Goal: Task Accomplishment & Management: Use online tool/utility

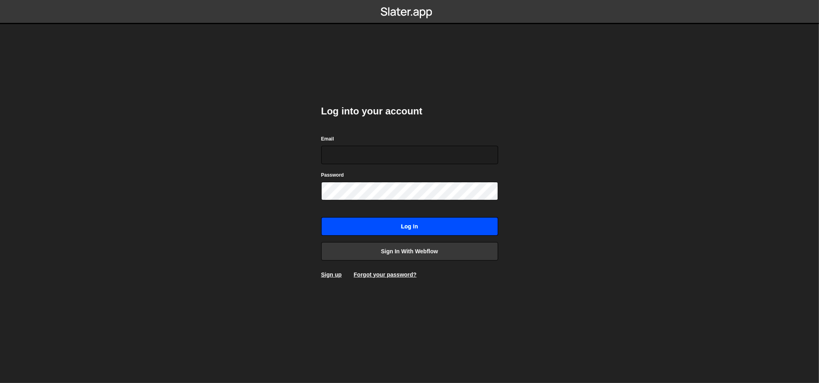
type input "[EMAIL_ADDRESS][DOMAIN_NAME]"
click at [404, 223] on input "Log in" at bounding box center [409, 226] width 177 height 18
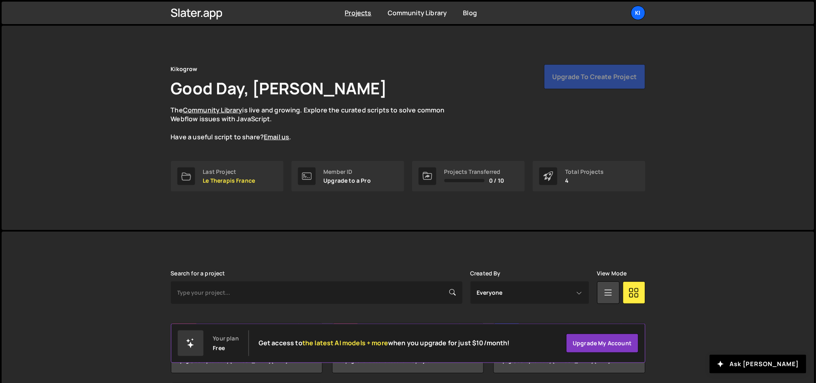
click at [638, 21] on div "Projects Community Library Blog Ki Projects Your Teams Account Upgrade Logout" at bounding box center [408, 13] width 498 height 23
click at [638, 18] on div "Ki" at bounding box center [638, 13] width 14 height 14
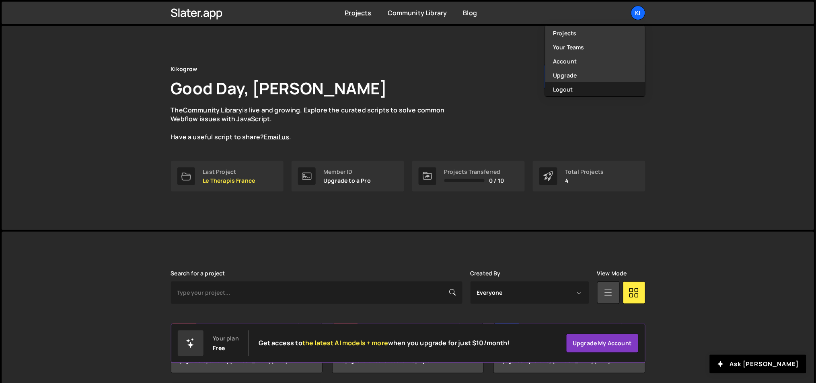
click at [607, 84] on button "Logout" at bounding box center [595, 89] width 100 height 14
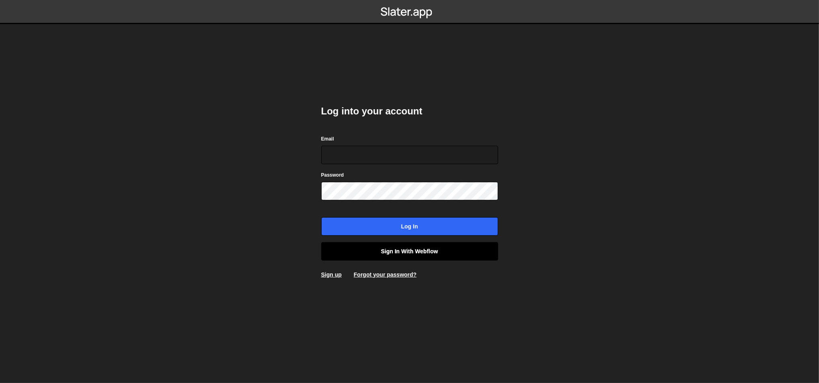
type input "ognjen@flowhivedigital.com"
click at [419, 246] on link "Sign in with Webflow" at bounding box center [409, 251] width 177 height 18
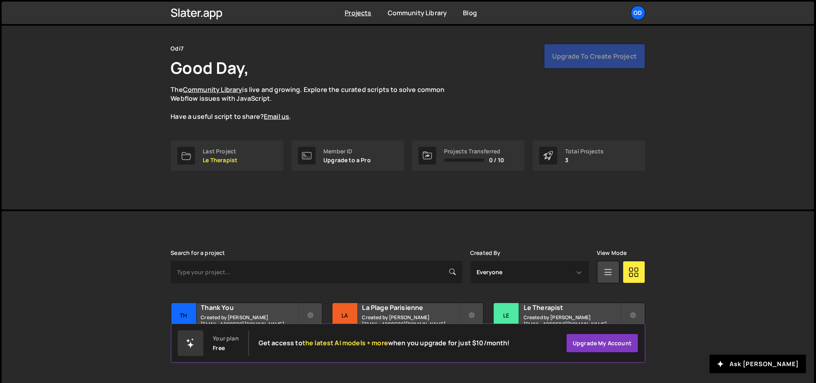
scroll to position [30, 0]
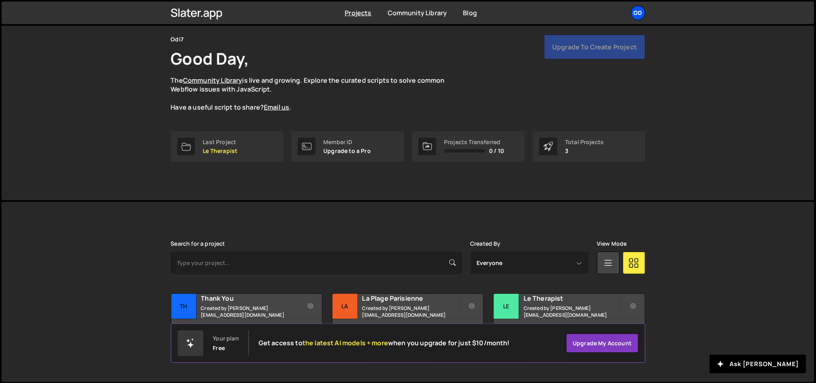
click at [637, 17] on div "Od" at bounding box center [638, 13] width 14 height 14
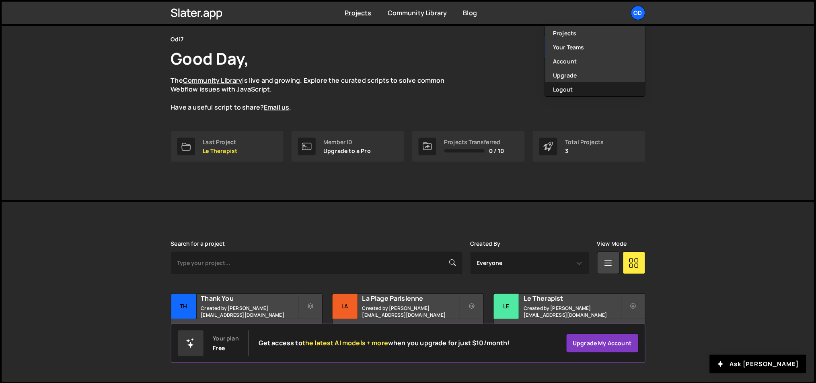
click at [593, 88] on button "Logout" at bounding box center [595, 89] width 100 height 14
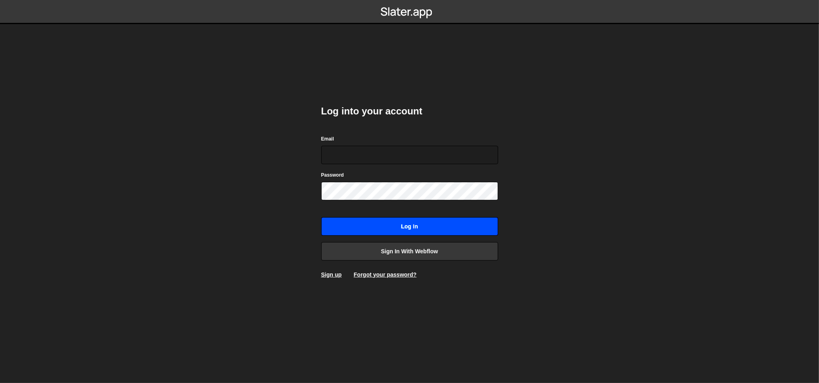
type input "[EMAIL_ADDRESS][DOMAIN_NAME]"
click at [397, 230] on input "Log in" at bounding box center [409, 226] width 177 height 18
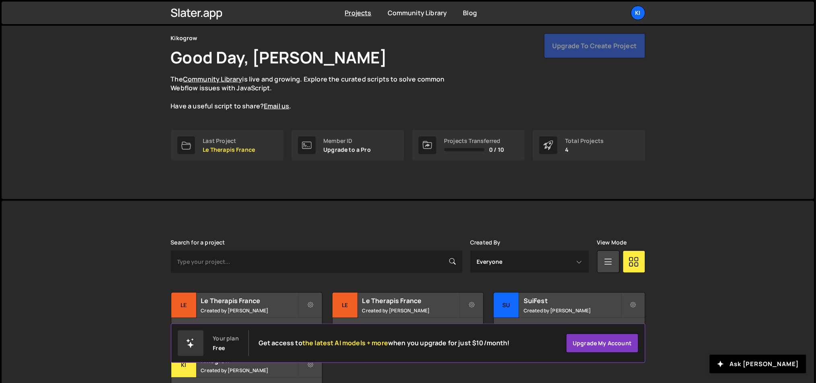
scroll to position [90, 0]
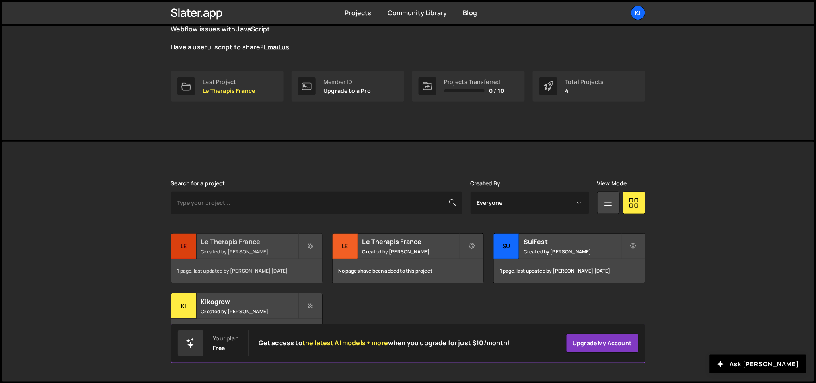
click at [260, 254] on small "Created by Ognjen Martinovic" at bounding box center [249, 251] width 97 height 7
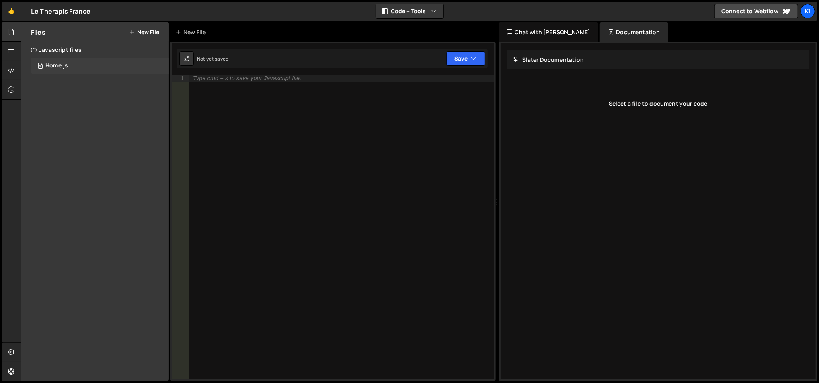
click at [62, 67] on div "Home.js" at bounding box center [56, 65] width 23 height 7
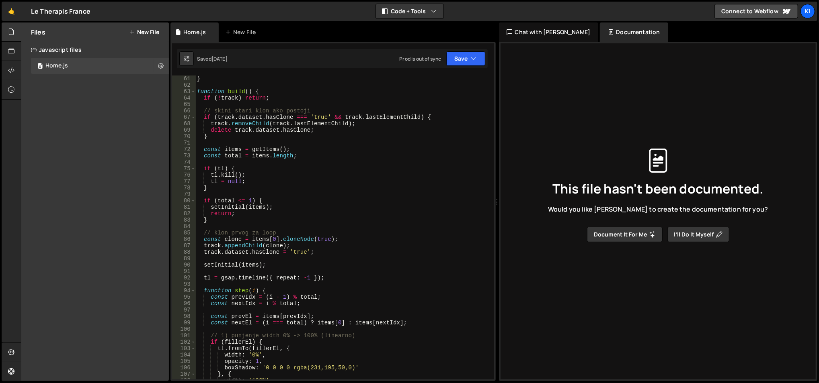
scroll to position [386, 0]
type textarea "tl.kill();"
drag, startPoint x: 301, startPoint y: 176, endPoint x: 304, endPoint y: 172, distance: 5.4
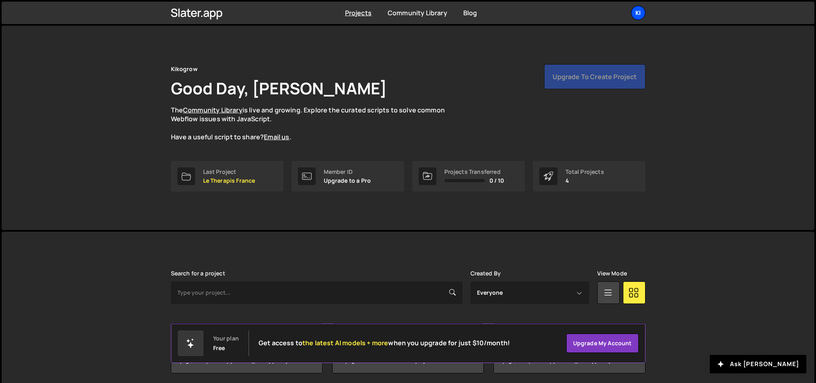
scroll to position [90, 0]
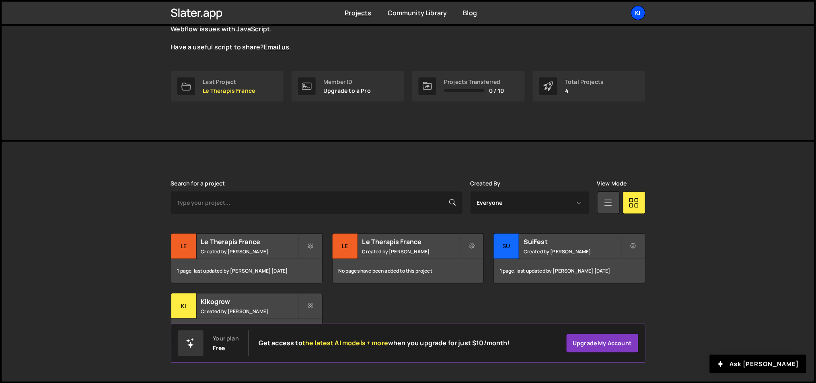
click at [634, 17] on div "Ki" at bounding box center [638, 13] width 14 height 14
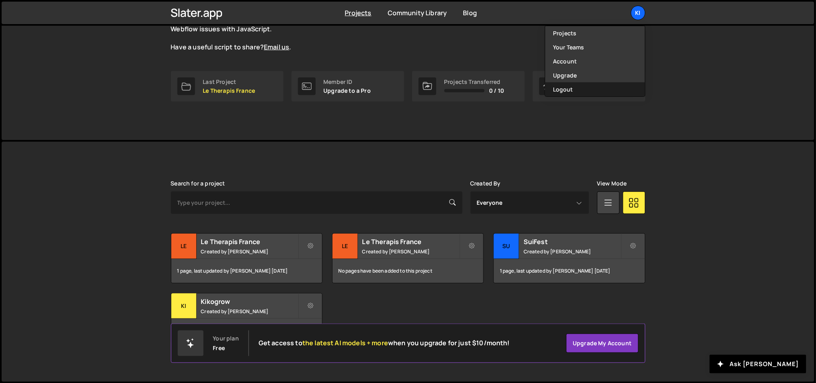
click at [570, 91] on button "Logout" at bounding box center [595, 89] width 100 height 14
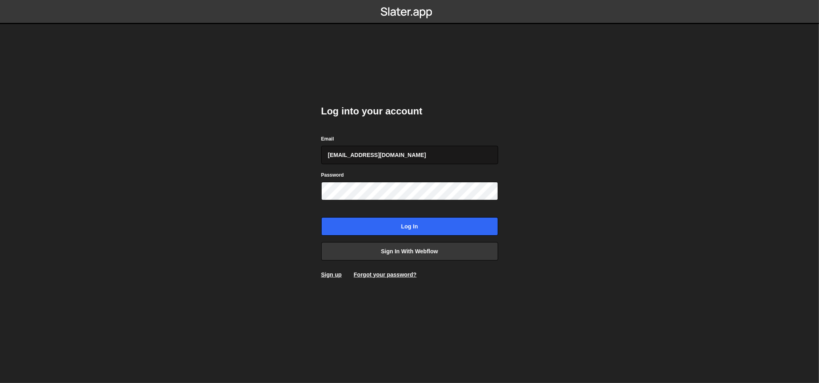
click at [417, 161] on input "[EMAIL_ADDRESS][DOMAIN_NAME]" at bounding box center [409, 155] width 177 height 18
type input "office@ognjenm.me"
click at [321, 217] on input "Log in" at bounding box center [409, 226] width 177 height 18
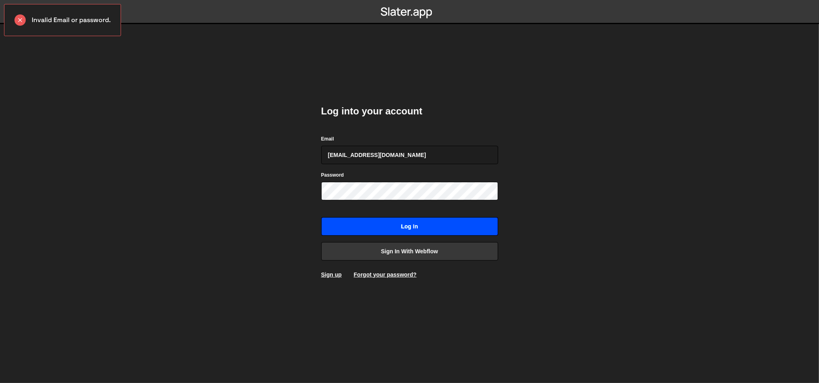
click at [400, 224] on input "Log in" at bounding box center [409, 226] width 177 height 18
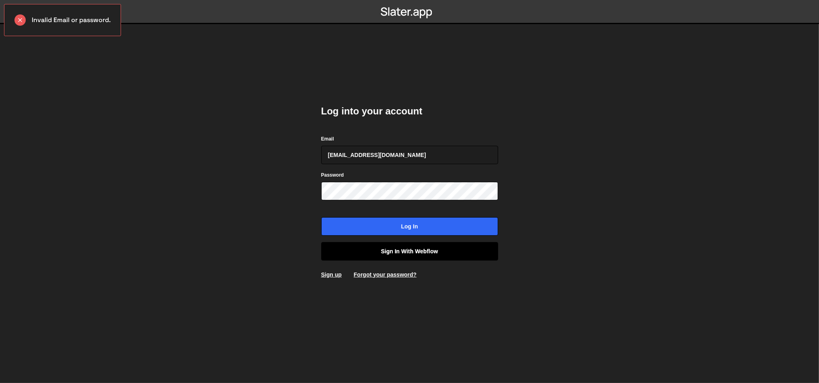
click at [363, 249] on link "Sign in with Webflow" at bounding box center [409, 251] width 177 height 18
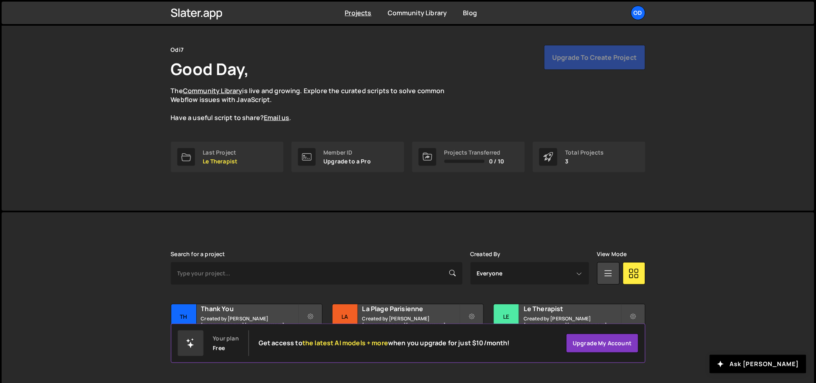
scroll to position [30, 0]
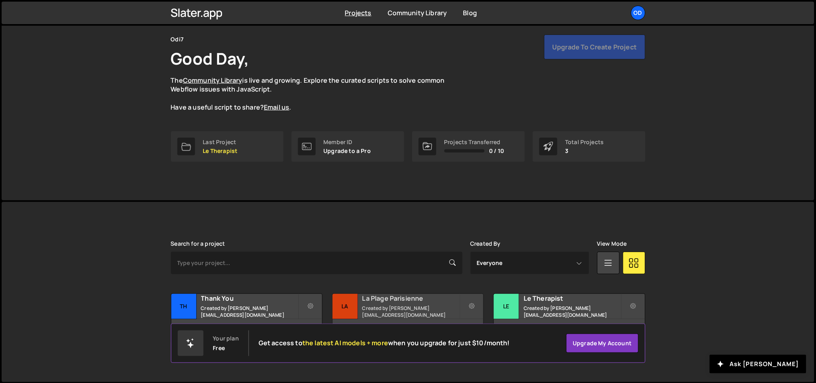
click at [369, 303] on h2 "La Plage Parisienne" at bounding box center [410, 298] width 97 height 9
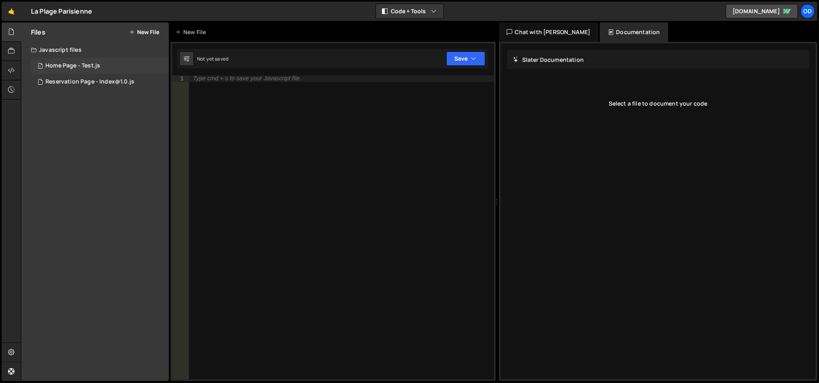
click at [118, 59] on div "1 Home Page - Test.js 0" at bounding box center [100, 66] width 138 height 16
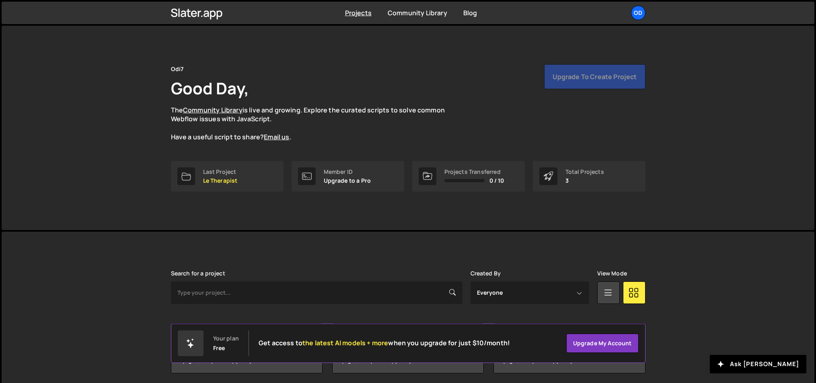
scroll to position [30, 0]
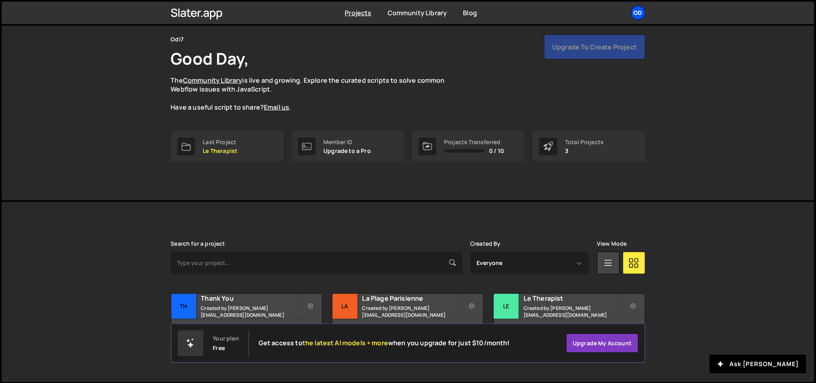
click at [634, 16] on div "Od" at bounding box center [638, 13] width 14 height 14
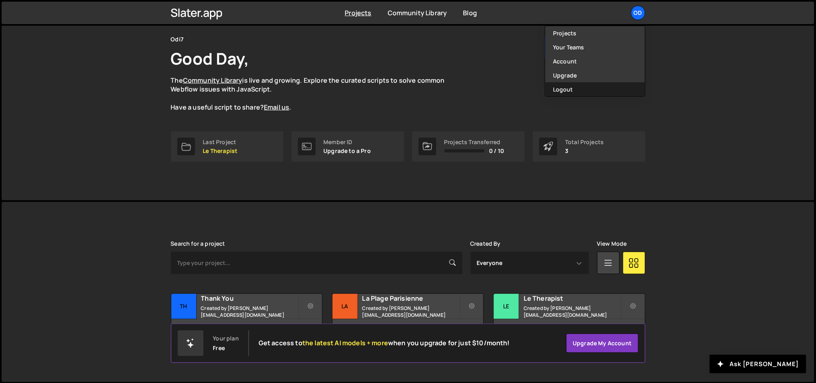
click at [598, 88] on button "Logout" at bounding box center [595, 89] width 100 height 14
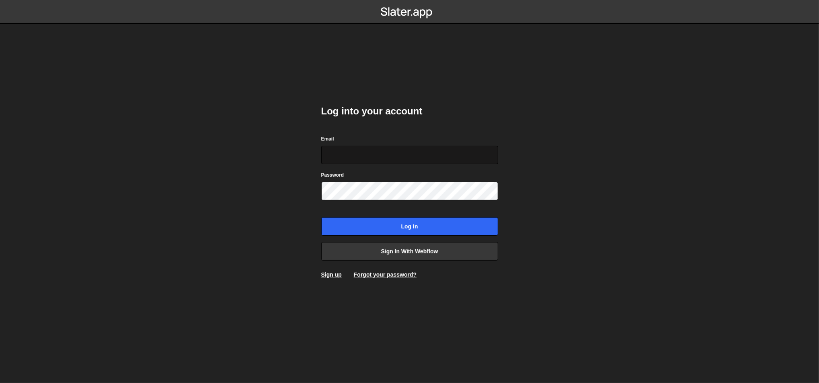
type input "[EMAIL_ADDRESS][DOMAIN_NAME]"
click at [408, 163] on input "[EMAIL_ADDRESS][DOMAIN_NAME]" at bounding box center [409, 155] width 177 height 18
click at [297, 146] on body "Log into your account Email [EMAIL_ADDRESS][DOMAIN_NAME] Password Log in Sign i…" at bounding box center [409, 191] width 819 height 383
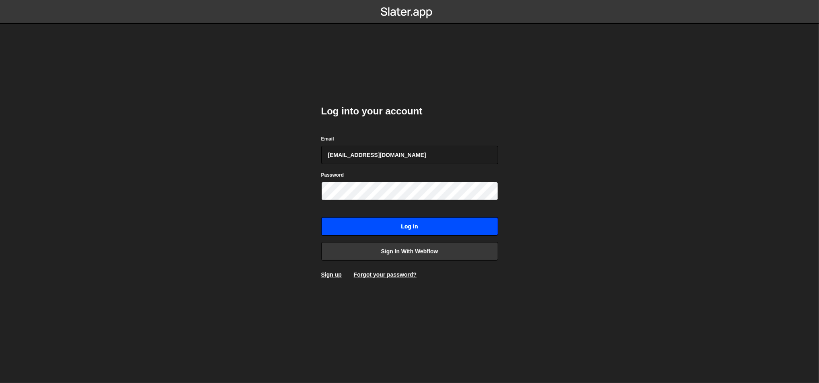
click at [396, 221] on input "Log in" at bounding box center [409, 226] width 177 height 18
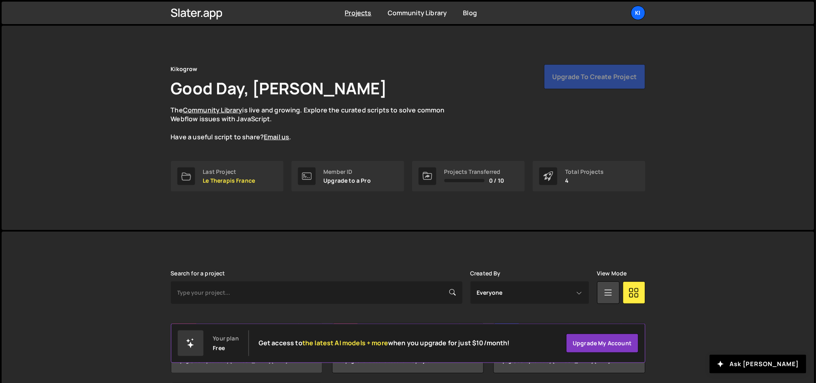
scroll to position [90, 0]
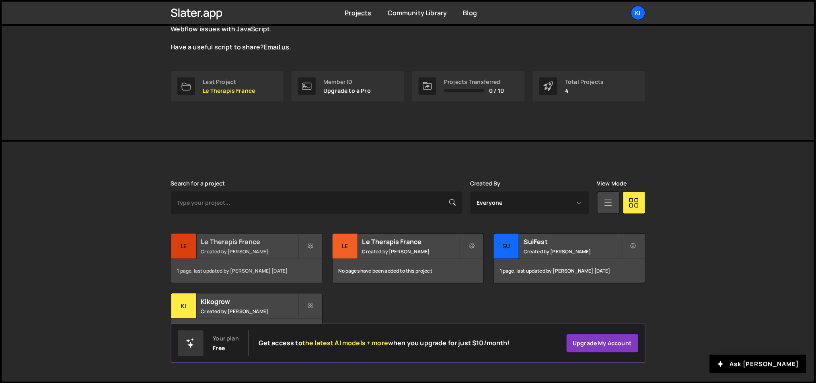
click at [252, 253] on small "Created by Ognjen Martinovic" at bounding box center [249, 251] width 97 height 7
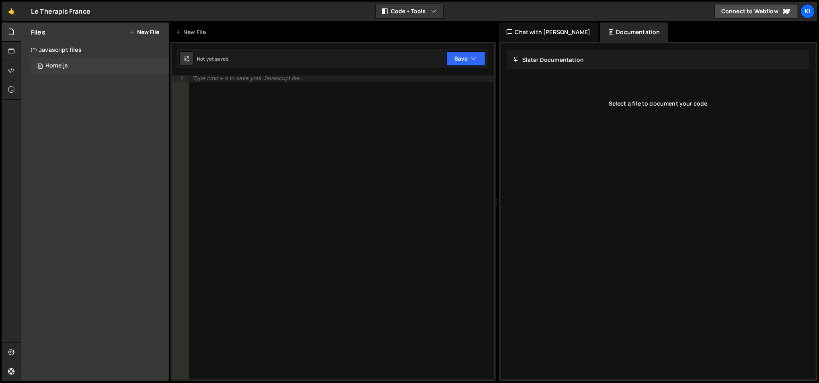
click at [110, 69] on div "0 Home.js 0" at bounding box center [100, 66] width 138 height 16
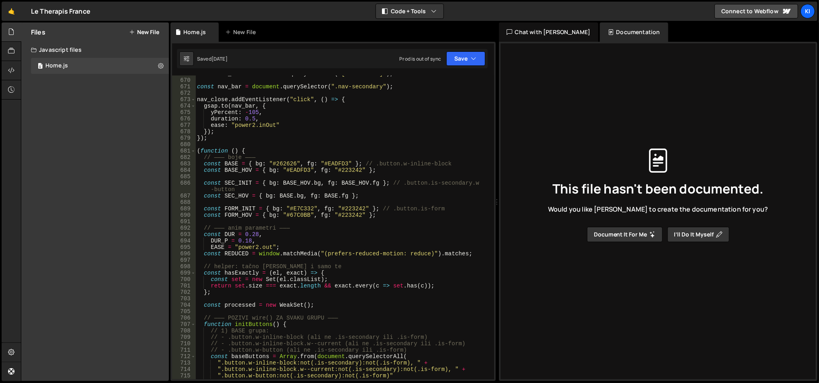
scroll to position [4263, 0]
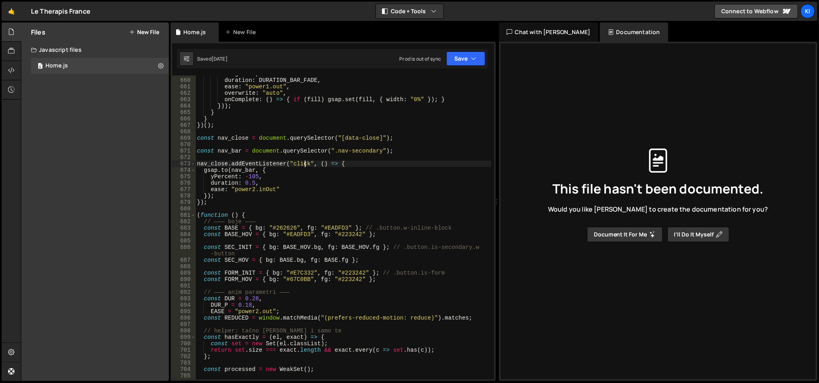
click at [305, 162] on div "height : 0 , duration : DURATION_BAR_FADE , ease : "power1.out" , overwrite : "…" at bounding box center [343, 230] width 296 height 318
click at [211, 162] on div "height : 0 , duration : DURATION_BAR_FADE , ease : "power1.out" , overwrite : "…" at bounding box center [343, 230] width 296 height 318
click at [232, 201] on div "height : 0 , duration : DURATION_BAR_FADE , ease : "power1.out" , overwrite : "…" at bounding box center [343, 230] width 296 height 318
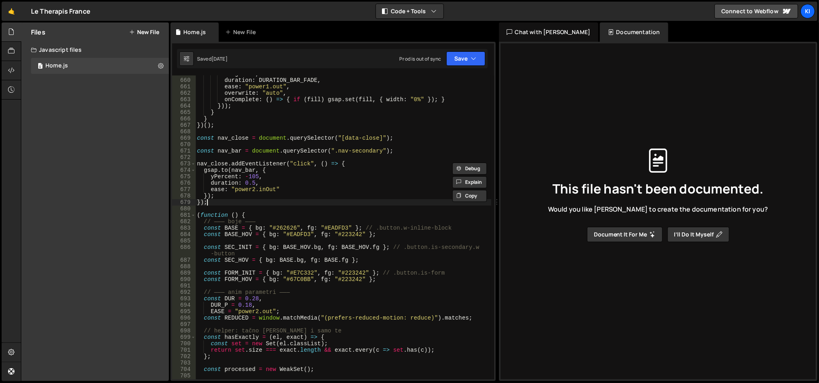
type textarea "});"
click at [234, 146] on div "height : 0 , duration : DURATION_BAR_FADE , ease : "power1.out" , overwrite : "…" at bounding box center [343, 230] width 296 height 318
click at [235, 149] on div "height : 0 , duration : DURATION_BAR_FADE , ease : "power1.out" , overwrite : "…" at bounding box center [343, 230] width 296 height 318
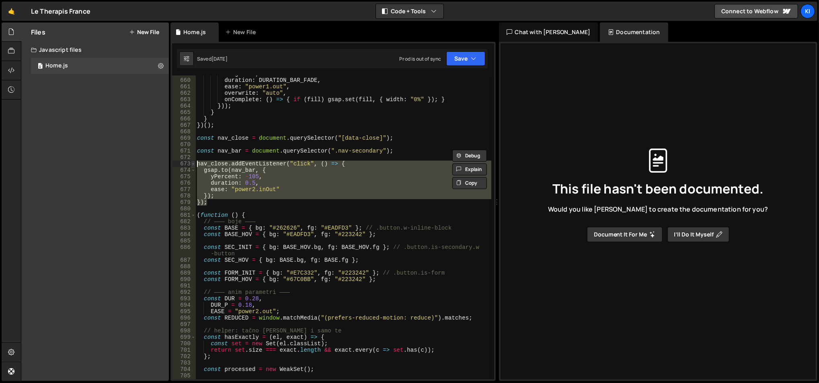
drag, startPoint x: 224, startPoint y: 201, endPoint x: 192, endPoint y: 163, distance: 49.7
click at [192, 163] on div "const nav_bar = document.querySelector(".nav-secondary"); 659 660 661 662 663 6…" at bounding box center [333, 228] width 322 height 304
type textarea "nav_close.addEventListener("click", () => { [DOMAIN_NAME](nav_bar, {"
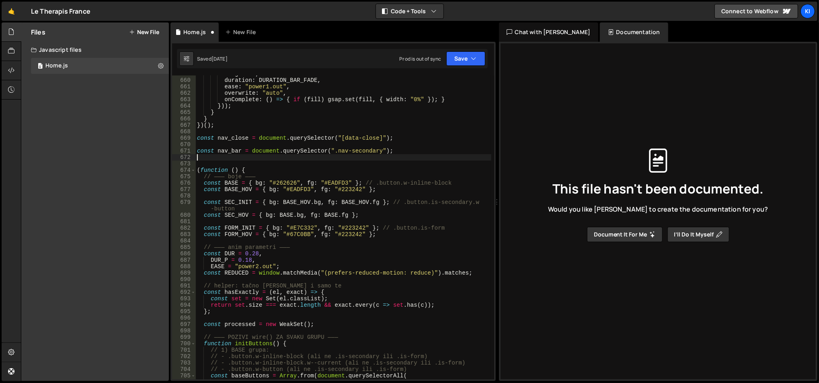
click at [455, 67] on div "Saved [DATE] Prod is out of sync Upgrade to Edit Save Save to Staging S Saved […" at bounding box center [332, 58] width 311 height 19
click at [457, 56] on button "Save" at bounding box center [465, 58] width 39 height 14
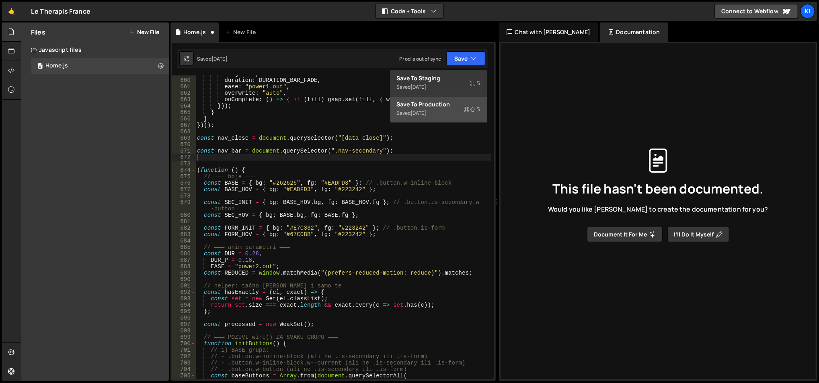
click at [443, 109] on div "Saved [DATE]" at bounding box center [439, 114] width 84 height 10
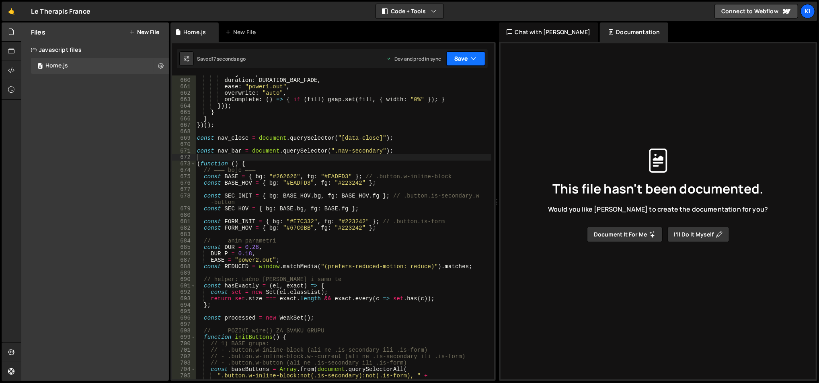
click at [465, 59] on button "Save" at bounding box center [465, 58] width 39 height 14
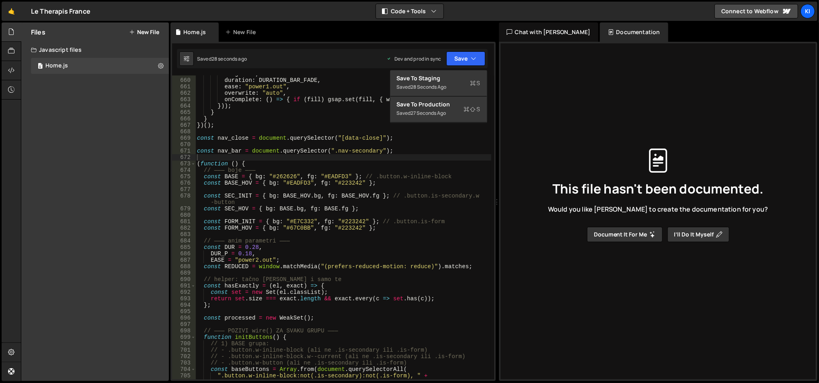
type textarea "const SEC_INIT = { bg: [URL][DOMAIN_NAME], fg: BASE_HOV.fg }; // .button.is-sec…"
click at [374, 203] on div "height : 0 , duration : DURATION_BAR_FADE , ease : "power1.out" , overwrite : "…" at bounding box center [343, 230] width 296 height 318
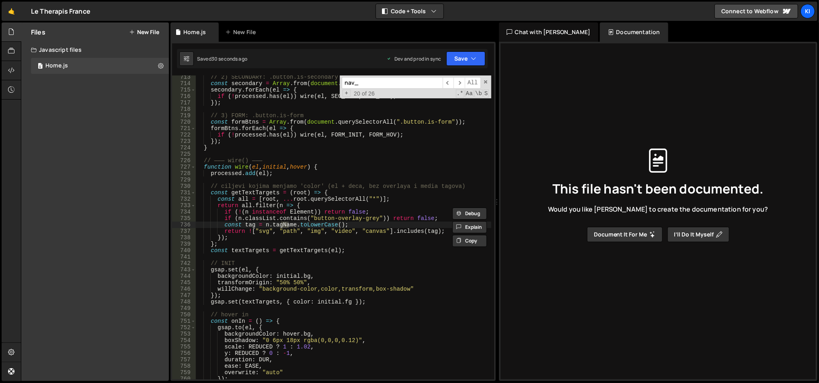
scroll to position [4169, 0]
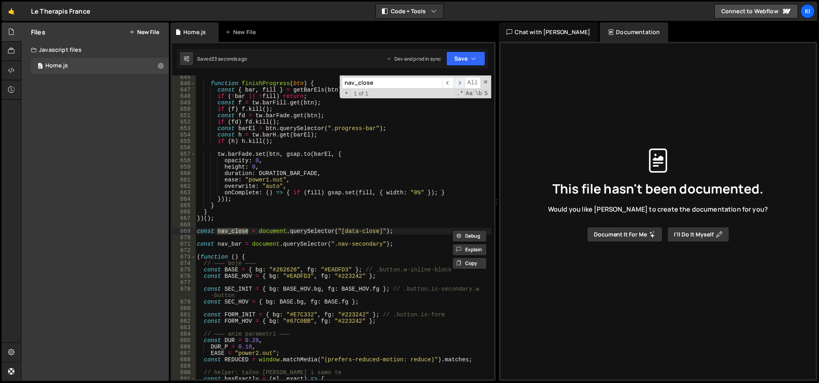
type input "nav_close"
click at [457, 82] on span "​" at bounding box center [458, 83] width 11 height 12
click at [486, 81] on span at bounding box center [486, 82] width 6 height 6
click at [470, 60] on button "Save" at bounding box center [465, 58] width 39 height 14
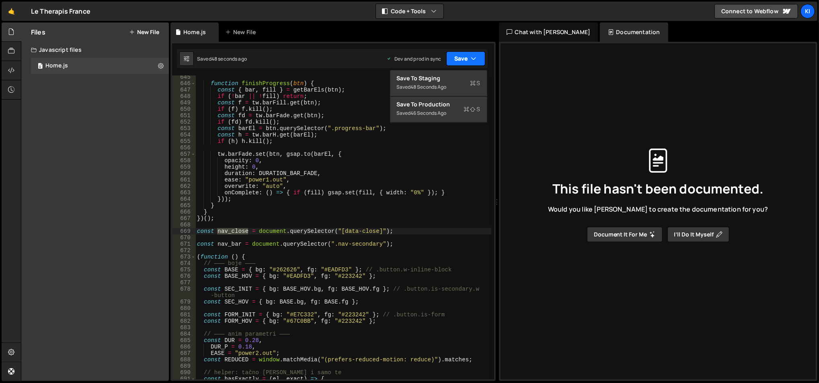
click at [459, 66] on div "Saved 48 seconds ago Dev and prod in sync Upgrade to Edit Save Save to Staging …" at bounding box center [332, 58] width 311 height 19
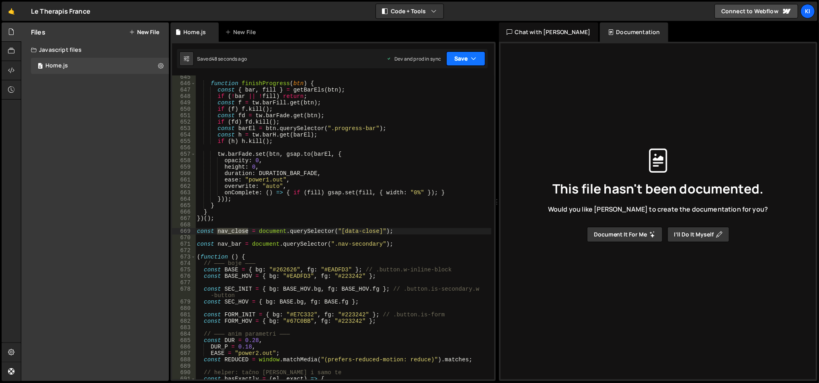
click at [461, 61] on button "Save" at bounding box center [465, 58] width 39 height 14
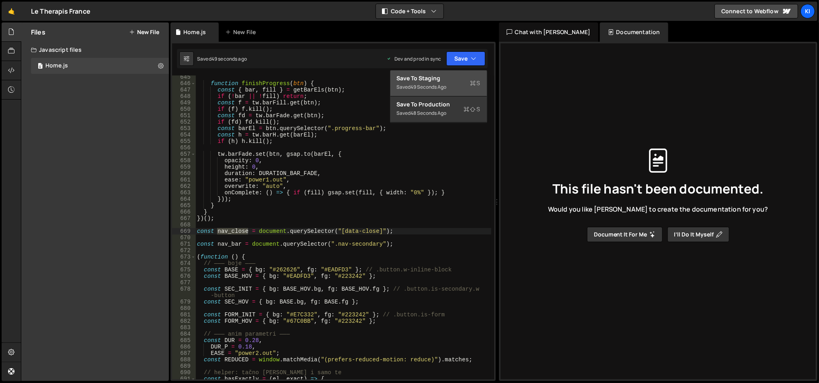
click at [452, 84] on div "Saved 49 seconds ago" at bounding box center [439, 87] width 84 height 10
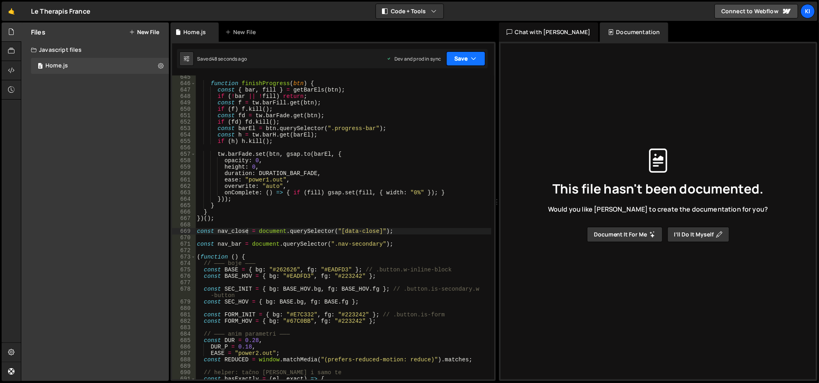
click at [461, 56] on button "Save" at bounding box center [465, 58] width 39 height 14
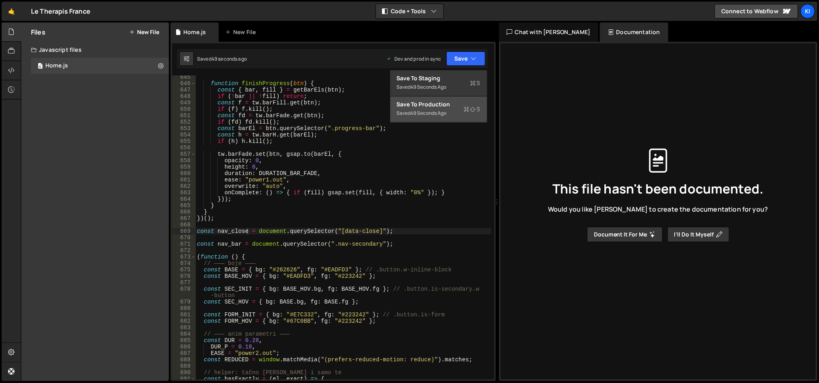
click at [457, 100] on div "Save to Production S" at bounding box center [439, 104] width 84 height 8
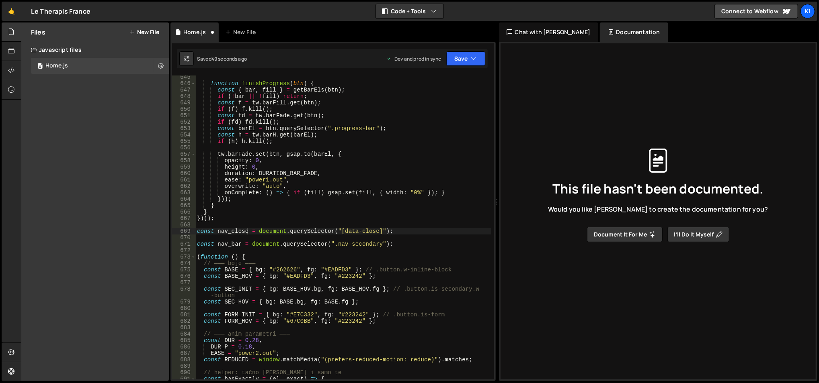
type textarea "height: 0,"
click at [396, 169] on div "function finishProgress ( btn ) { const { bar , fill } = getBarEls ( btn ) ; if…" at bounding box center [343, 233] width 296 height 318
click at [447, 61] on div "button" at bounding box center [448, 58] width 8 height 8
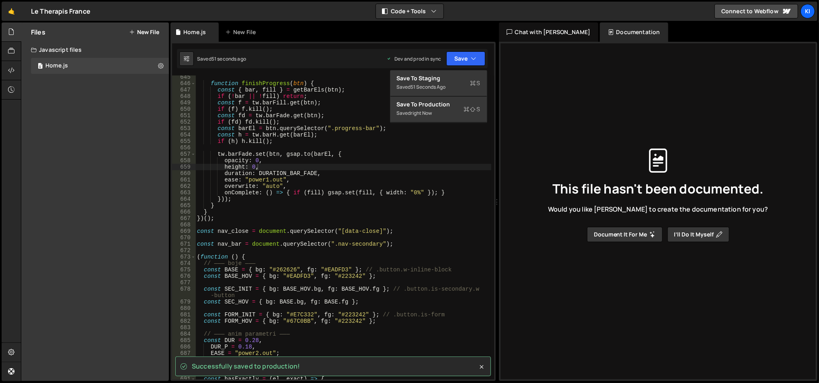
click at [357, 49] on div "Saved 51 seconds ago Dev and prod in sync Upgrade to Edit Save Save to Staging …" at bounding box center [332, 58] width 311 height 19
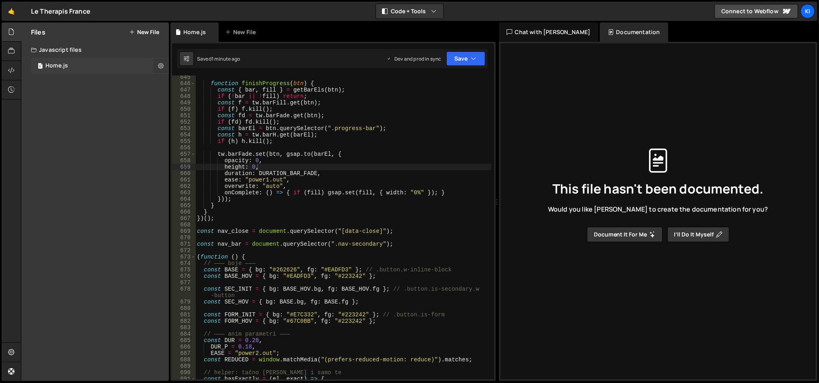
click at [165, 63] on button at bounding box center [161, 66] width 14 height 14
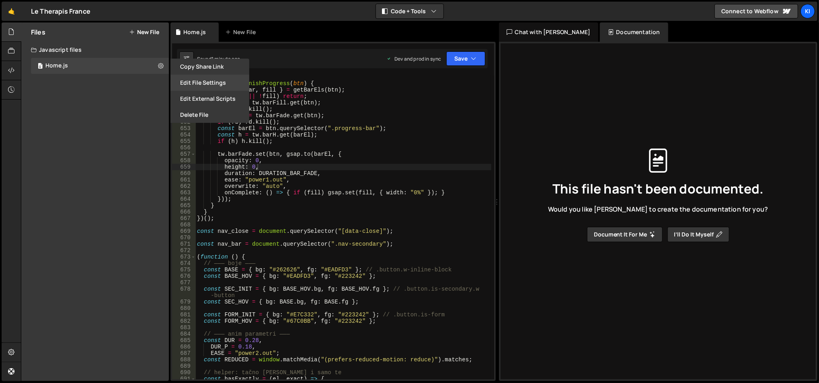
click at [201, 87] on button "Edit File Settings" at bounding box center [209, 83] width 79 height 16
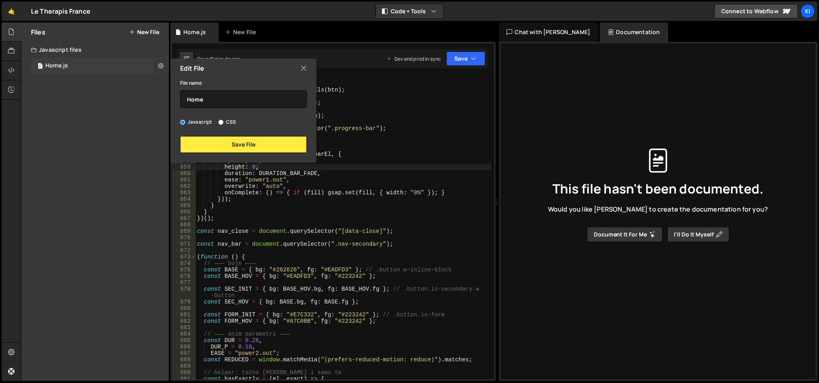
click at [164, 66] on button at bounding box center [161, 66] width 14 height 14
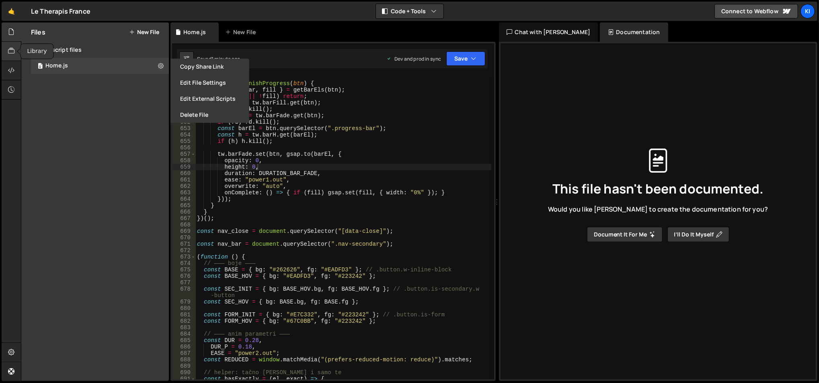
click at [16, 51] on div at bounding box center [12, 51] width 20 height 19
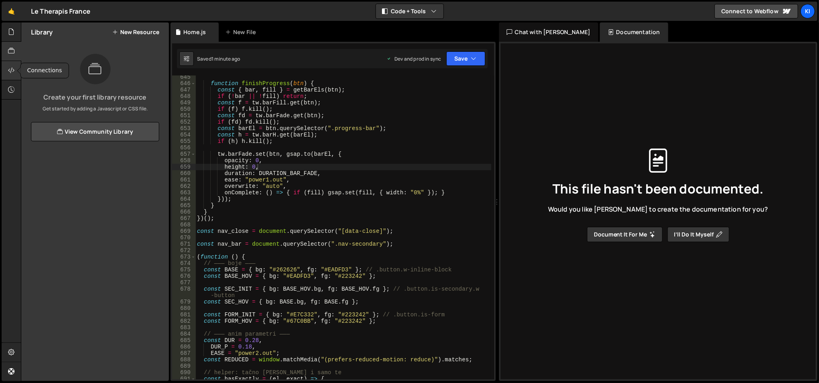
click at [14, 69] on icon at bounding box center [11, 70] width 6 height 9
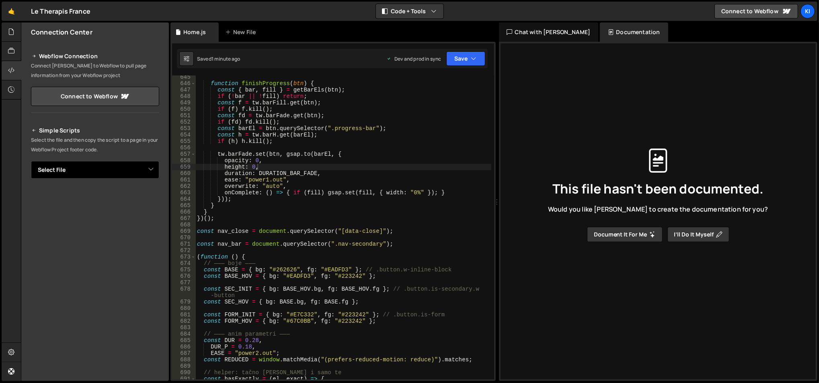
click at [144, 172] on select "Select File Home.js" at bounding box center [95, 170] width 128 height 18
select select "47245"
click at [31, 161] on select "Select File Home.js" at bounding box center [95, 170] width 128 height 18
click at [139, 195] on icon "Button group with nested dropdown" at bounding box center [141, 197] width 5 height 8
click at [145, 199] on button "Copied" at bounding box center [132, 197] width 31 height 17
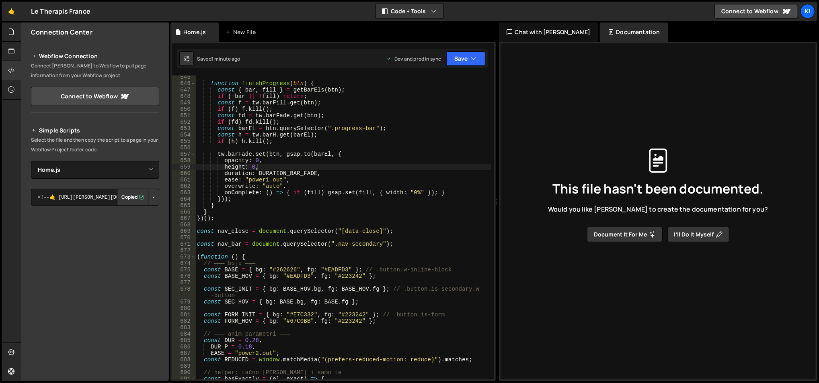
click at [148, 199] on button "Button group with nested dropdown" at bounding box center [153, 197] width 11 height 17
click at [141, 219] on link "Copy Production Script" at bounding box center [119, 223] width 79 height 11
click at [124, 196] on button "Copy" at bounding box center [134, 197] width 27 height 17
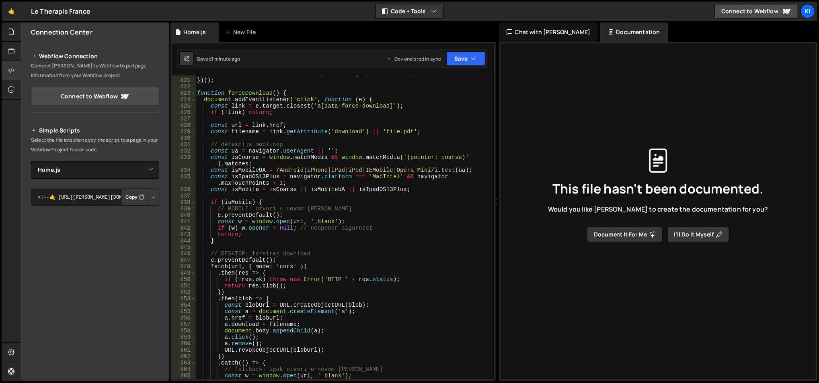
scroll to position [5304, 0]
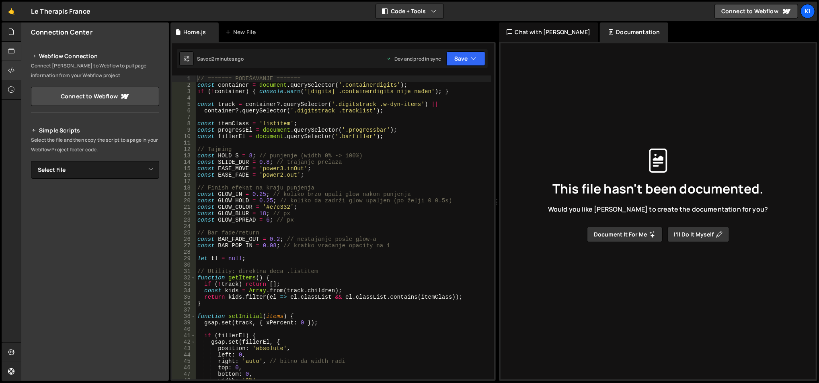
click at [16, 51] on div at bounding box center [12, 51] width 20 height 19
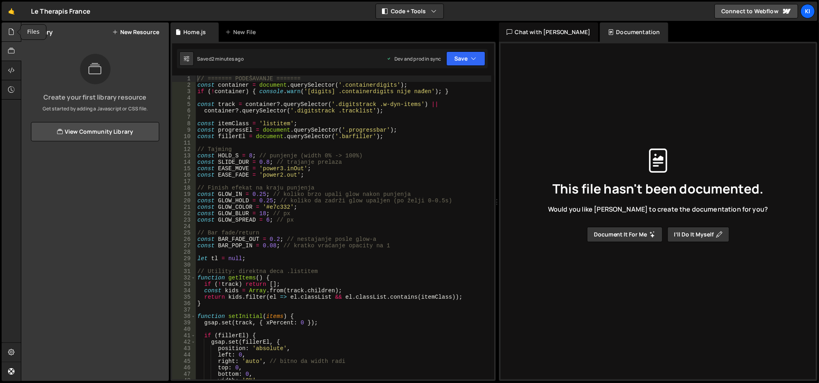
click at [16, 32] on div at bounding box center [12, 32] width 20 height 19
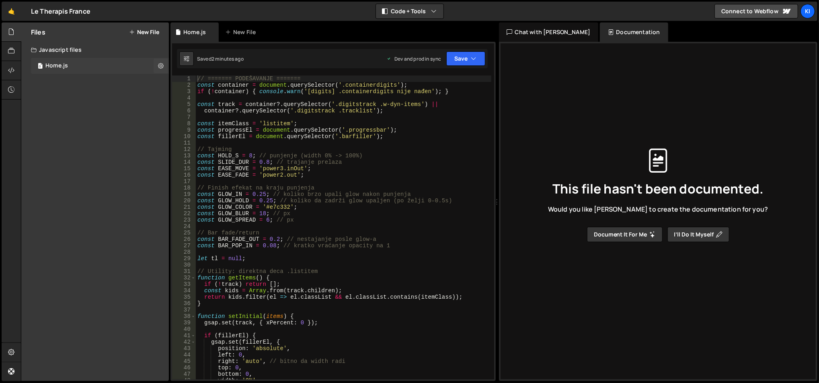
click at [75, 69] on div "0 Home.js 0" at bounding box center [100, 66] width 138 height 16
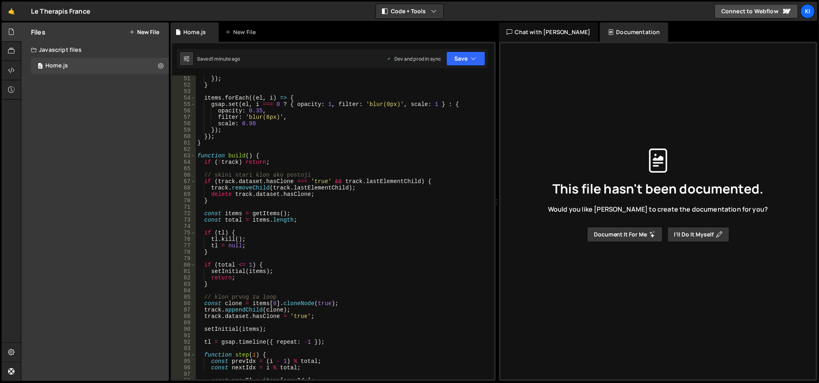
scroll to position [289, 0]
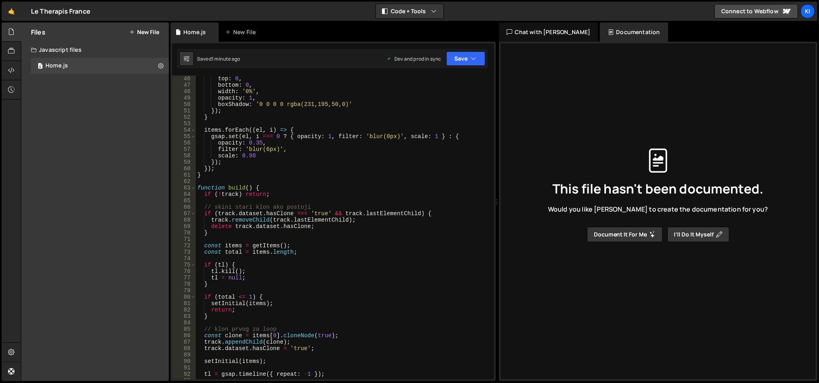
click at [347, 106] on div "top : 0 , bottom : 0 , width : '0%' , opacity : 1 , boxShadow : '0 0 0 0 rgba(2…" at bounding box center [344, 235] width 296 height 318
type textarea "boxShadow: '0 0 0 0 rgba(231,195,50,0)'"
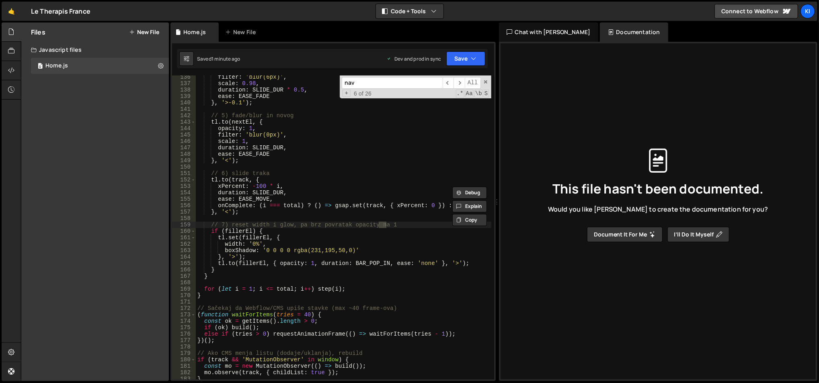
scroll to position [4176, 0]
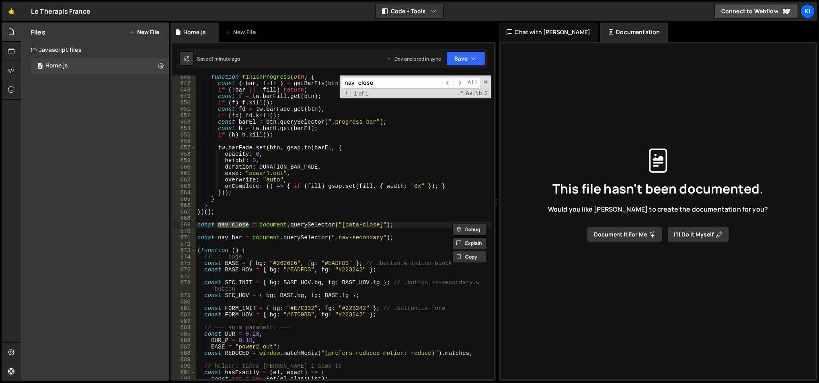
type input "nav_close"
click at [322, 224] on div "function finishProgress ( btn ) { const { bar , fill } = getBarEls ( btn ) ; if…" at bounding box center [344, 233] width 296 height 318
click at [321, 224] on div "function finishProgress ( btn ) { const { bar , fill } = getBarEls ( btn ) ; if…" at bounding box center [344, 233] width 296 height 318
click at [322, 224] on div "function finishProgress ( btn ) { const { bar , fill } = getBarEls ( btn ) ; if…" at bounding box center [344, 233] width 296 height 318
type textarea "const nav_close = document.querySelector("[data-close]");"
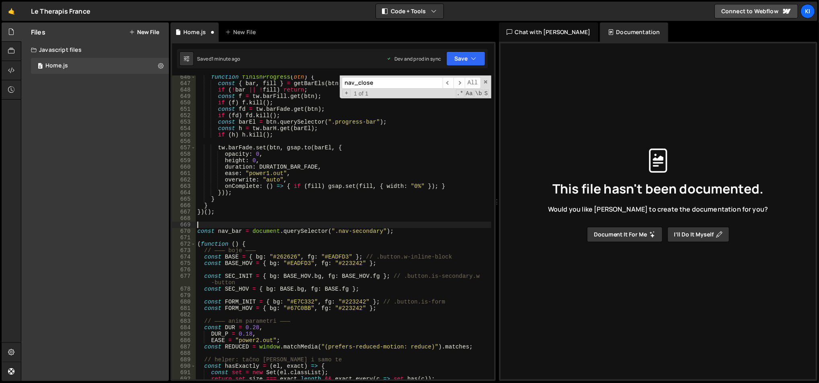
click at [312, 232] on div "function finishProgress ( btn ) { const { bar , fill } = getBarEls ( btn ) ; if…" at bounding box center [344, 233] width 296 height 318
type textarea "const nav_bar = document.querySelector(".nav-secondary");"
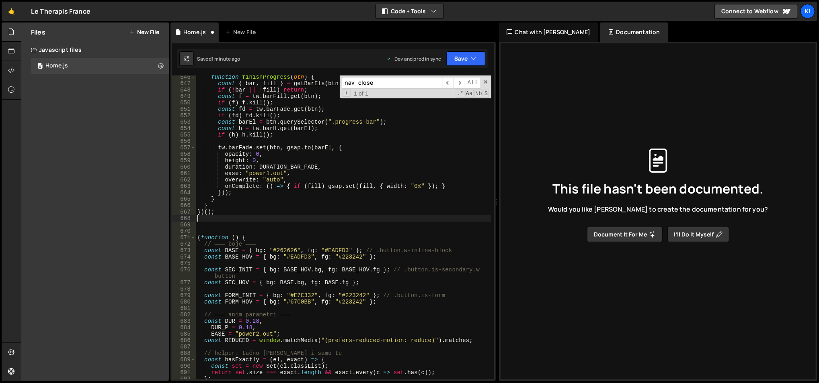
click at [336, 222] on div "function finishProgress ( btn ) { const { bar , fill } = getBarEls ( btn ) ; if…" at bounding box center [344, 233] width 296 height 318
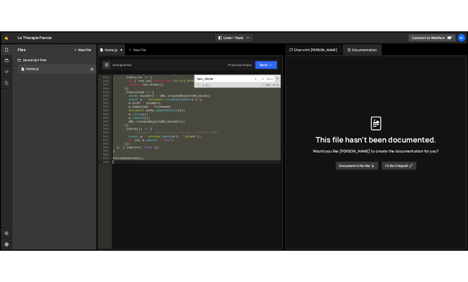
scroll to position [5471, 0]
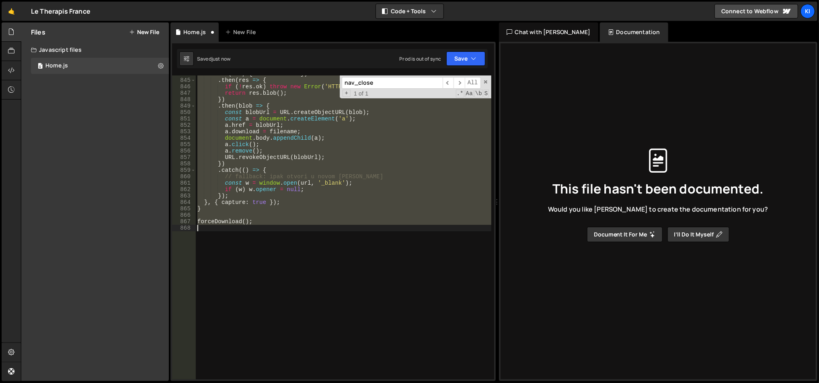
click at [335, 209] on div "fetch ( url , { mode : 'cors' }) . then ( res => { if ( ! res . ok ) throw new …" at bounding box center [343, 228] width 295 height 304
type textarea "}"
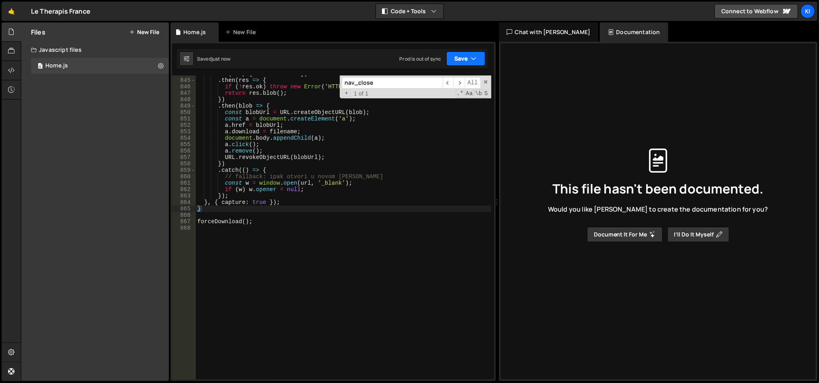
click at [462, 61] on button "Save" at bounding box center [465, 58] width 39 height 14
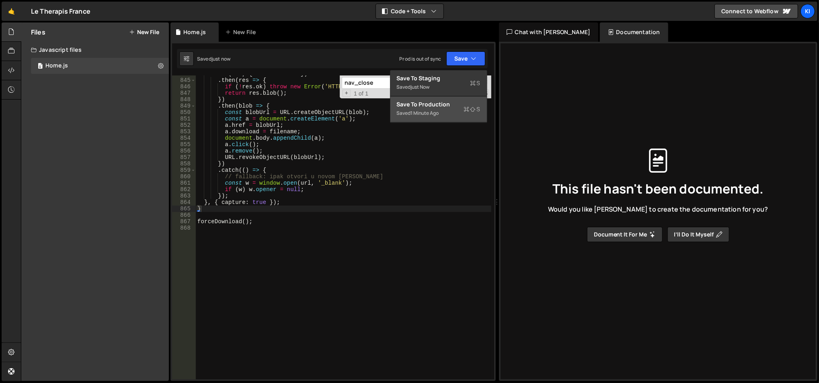
click at [435, 103] on div "Save to Production S" at bounding box center [439, 104] width 84 height 8
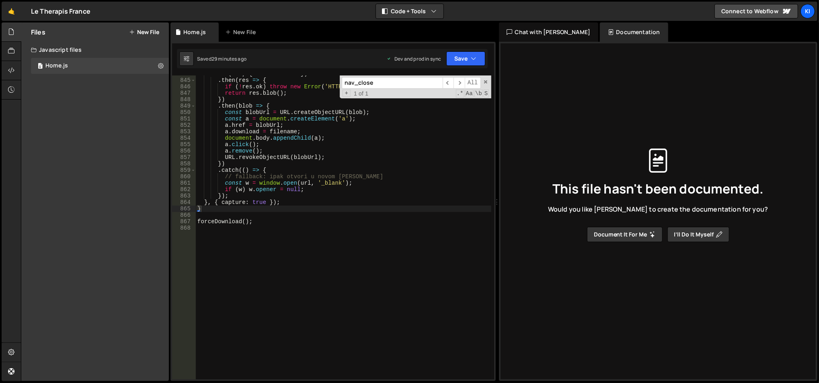
click at [309, 234] on div "fetch ( url , { mode : 'cors' }) . then ( res => { if ( ! res . ok ) throw new …" at bounding box center [344, 230] width 296 height 318
paste textarea "</script>"
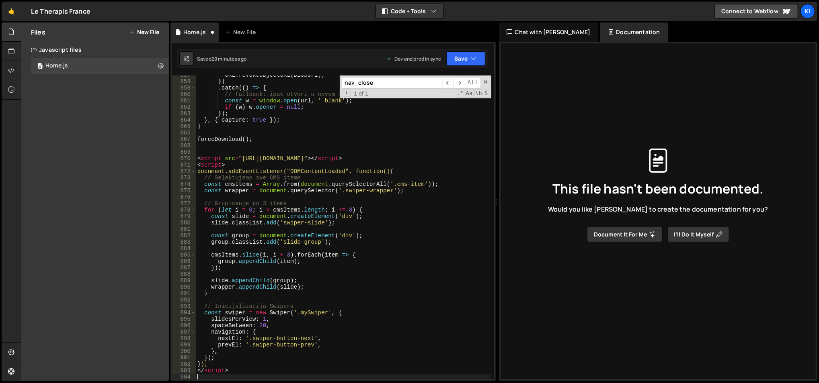
click at [219, 370] on div "URL . revokeObjectURL ( blobUrl ) ; }) . catch (( ) => { // fallback: ipak otvo…" at bounding box center [344, 231] width 296 height 318
type textarea "</script>"
drag, startPoint x: 240, startPoint y: 161, endPoint x: 175, endPoint y: 160, distance: 65.1
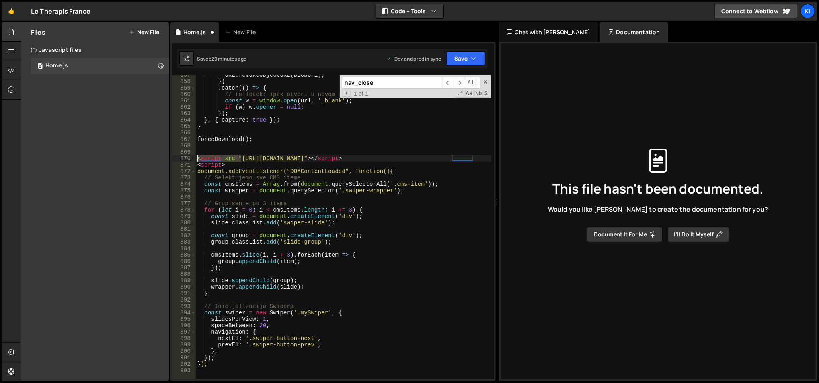
click at [175, 160] on div "857 858 859 860 861 862 863 864 865 866 867 868 869 870 871 872 873 874 875 876…" at bounding box center [333, 228] width 322 height 304
click at [247, 163] on div "URL . revokeObjectURL ( blobUrl ) ; }) . catch (( ) => { // fallback: ipak otvo…" at bounding box center [344, 231] width 296 height 318
click at [251, 171] on div "URL . revokeObjectURL ( blobUrl ) ; }) . catch (( ) => { // fallback: ipak otvo…" at bounding box center [344, 231] width 296 height 318
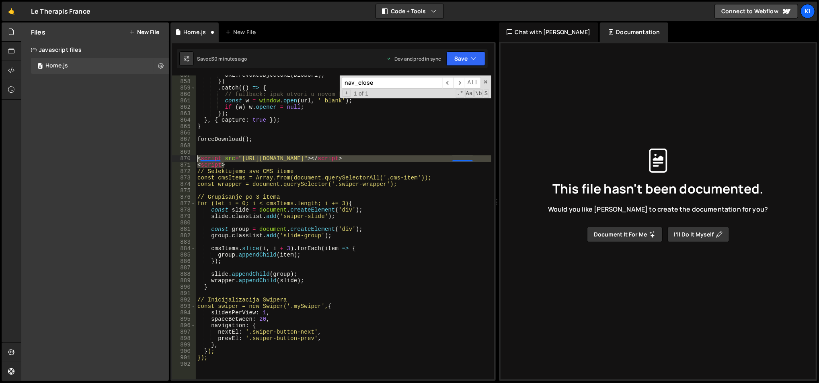
drag, startPoint x: 234, startPoint y: 164, endPoint x: 193, endPoint y: 160, distance: 40.9
click at [193, 160] on div "// Selektujemo sve CMS iteme 857 858 859 860 861 862 863 864 865 866 867 868 86…" at bounding box center [333, 228] width 322 height 304
type textarea "<script src="https://cdn.jsdelivr.net/npm/swiper@11/swiper-bundle.min.js"></scr…"
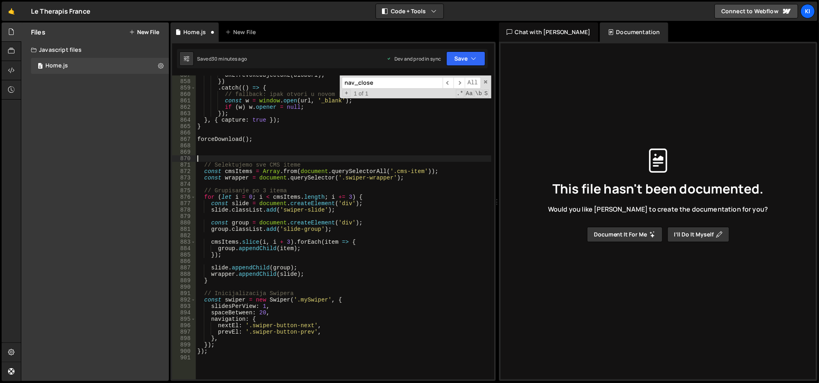
click at [217, 348] on div "URL . revokeObjectURL ( blobUrl ) ; }) . catch (( ) => { // fallback: ipak otvo…" at bounding box center [344, 231] width 296 height 318
click at [219, 351] on div "URL . revokeObjectURL ( blobUrl ) ; }) . catch (( ) => { // fallback: ipak otvo…" at bounding box center [344, 231] width 296 height 318
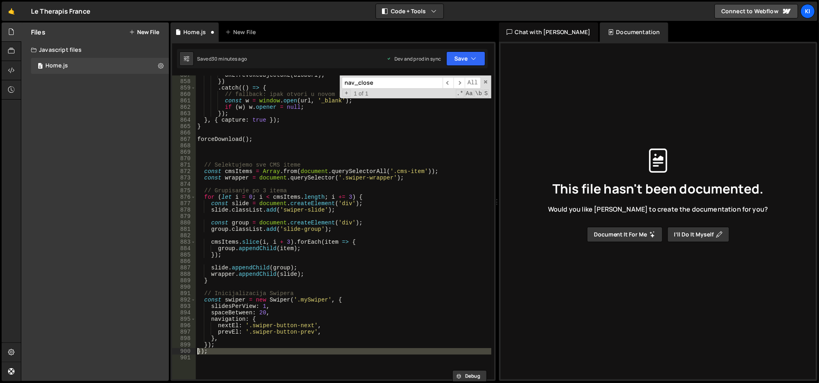
click at [219, 351] on div "URL . revokeObjectURL ( blobUrl ) ; }) . catch (( ) => { // fallback: ipak otvo…" at bounding box center [344, 231] width 296 height 318
type textarea "});"
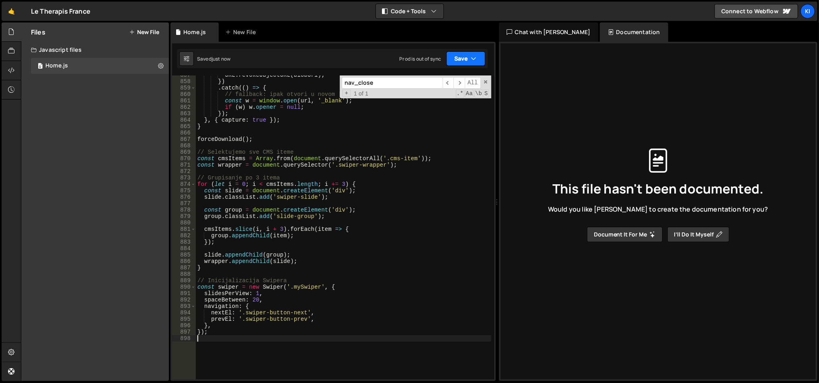
click at [474, 62] on icon "button" at bounding box center [474, 59] width 6 height 8
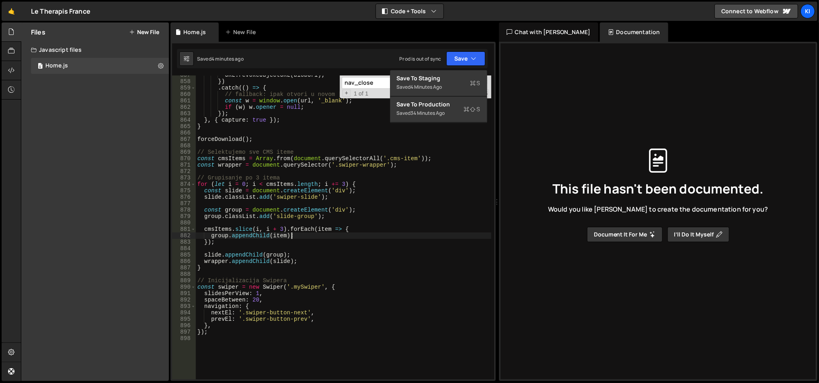
click at [376, 234] on div "URL . revokeObjectURL ( blobUrl ) ; }) . catch (( ) => { // fallback: ipak otvo…" at bounding box center [344, 231] width 296 height 318
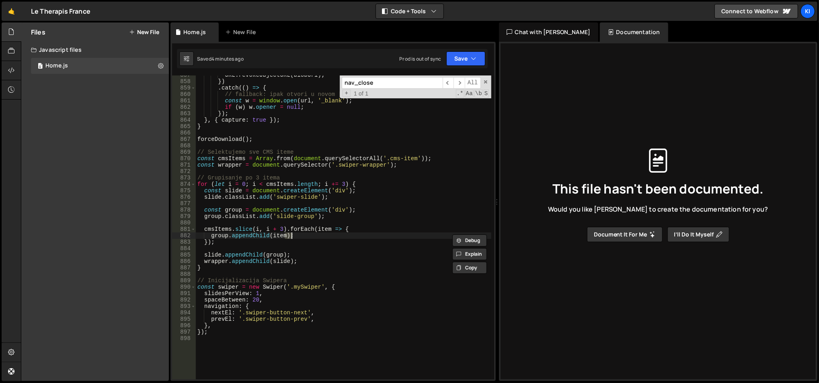
click at [376, 234] on div "URL . revokeObjectURL ( blobUrl ) ; }) . catch (( ) => { // fallback: ipak otvo…" at bounding box center [344, 231] width 296 height 318
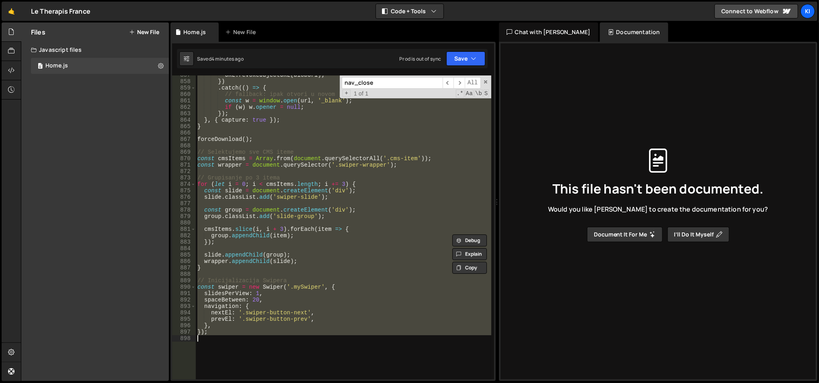
click at [376, 234] on div "URL . revokeObjectURL ( blobUrl ) ; }) . catch (( ) => { // fallback: ipak otvo…" at bounding box center [344, 231] width 296 height 318
click at [378, 284] on div "URL . revokeObjectURL ( blobUrl ) ; }) . catch (( ) => { // fallback: ipak otvo…" at bounding box center [343, 228] width 295 height 304
click at [378, 284] on div "URL . revokeObjectURL ( blobUrl ) ; }) . catch (( ) => { // fallback: ipak otvo…" at bounding box center [344, 231] width 296 height 318
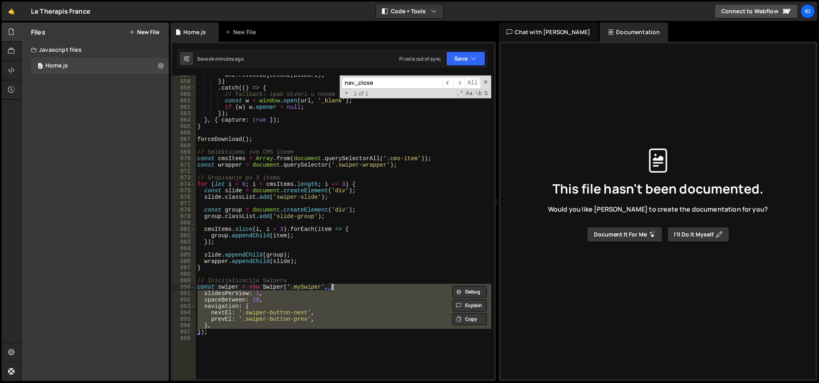
click at [378, 284] on div "URL . revokeObjectURL ( blobUrl ) ; }) . catch (( ) => { // fallback: ipak otvo…" at bounding box center [344, 231] width 296 height 318
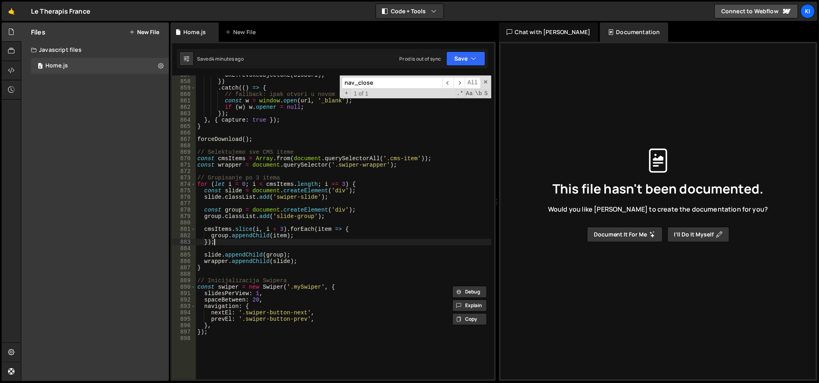
click at [372, 244] on div "URL . revokeObjectURL ( blobUrl ) ; }) . catch (( ) => { // fallback: ipak otvo…" at bounding box center [344, 231] width 296 height 318
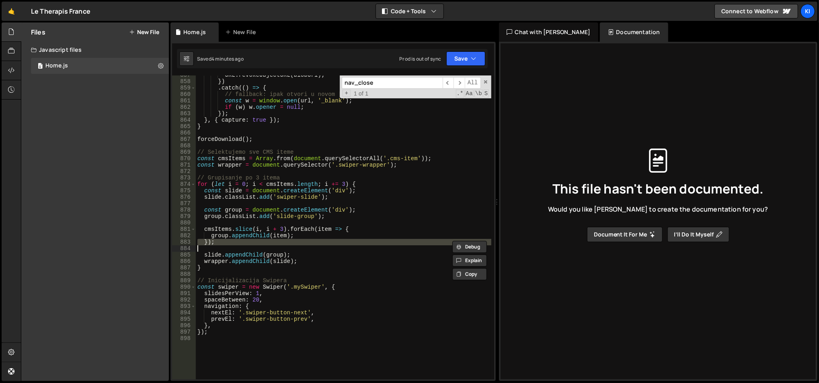
click at [372, 244] on div "URL . revokeObjectURL ( blobUrl ) ; }) . catch (( ) => { // fallback: ipak otvo…" at bounding box center [344, 231] width 296 height 318
click at [376, 267] on div "URL . revokeObjectURL ( blobUrl ) ; }) . catch (( ) => { // fallback: ipak otvo…" at bounding box center [344, 231] width 296 height 318
click at [320, 300] on div "URL . revokeObjectURL ( blobUrl ) ; }) . catch (( ) => { // fallback: ipak otvo…" at bounding box center [344, 231] width 296 height 318
type textarea "spaceBetween: 20,"
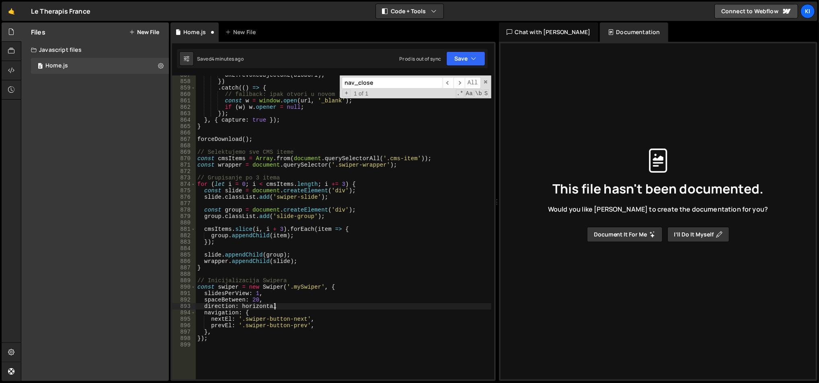
scroll to position [0, 4]
click at [245, 306] on div "URL . revokeObjectURL ( blobUrl ) ; }) . catch (( ) => { // fallback: ipak otvo…" at bounding box center [344, 231] width 296 height 318
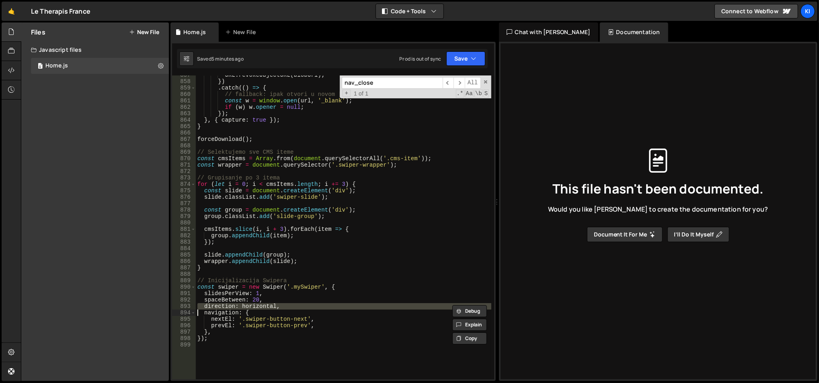
scroll to position [0, 0]
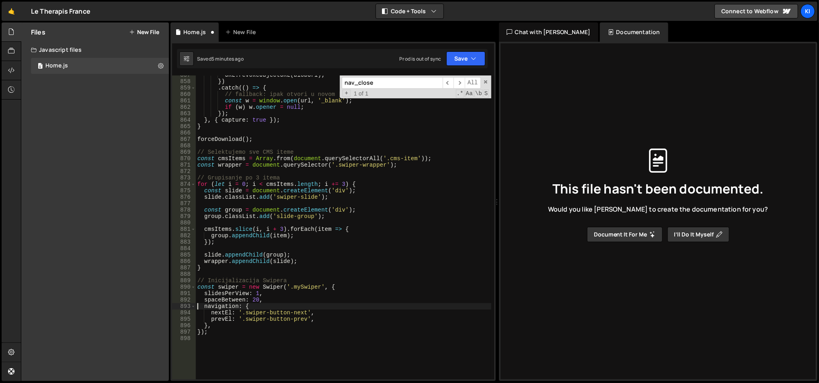
type textarea "navigation: {"
click at [229, 340] on div "URL . revokeObjectURL ( blobUrl ) ; }) . catch (( ) => { // fallback: ipak otvo…" at bounding box center [344, 231] width 296 height 318
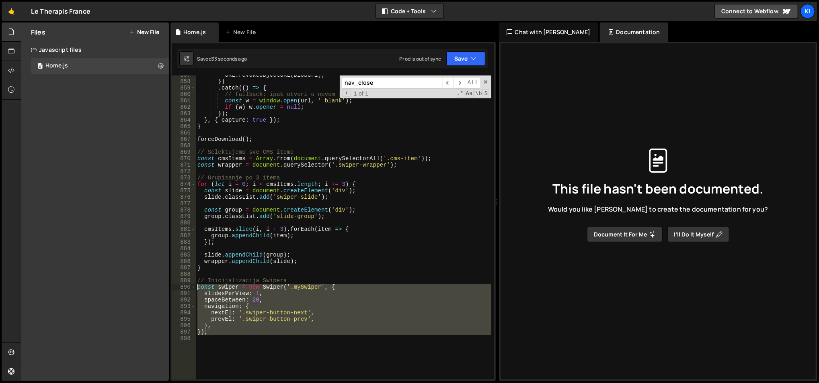
drag, startPoint x: 231, startPoint y: 335, endPoint x: 183, endPoint y: 283, distance: 70.5
click at [183, 283] on div "857 858 859 860 861 862 863 864 865 866 867 868 869 870 871 872 873 874 875 876…" at bounding box center [333, 228] width 322 height 304
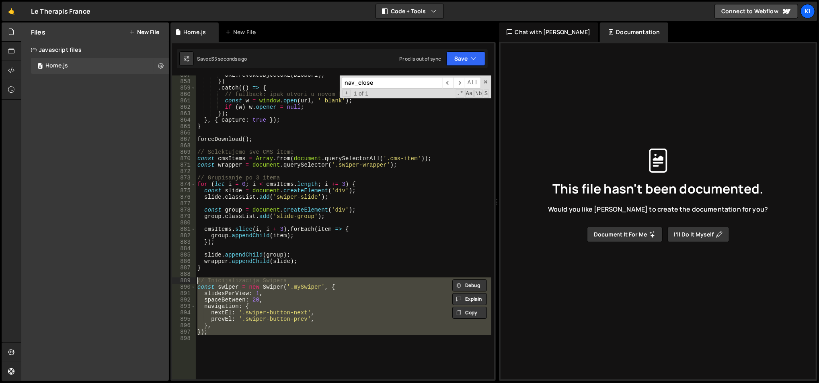
click at [228, 324] on div "URL . revokeObjectURL ( blobUrl ) ; }) . catch (( ) => { // fallback: ipak otvo…" at bounding box center [343, 228] width 295 height 304
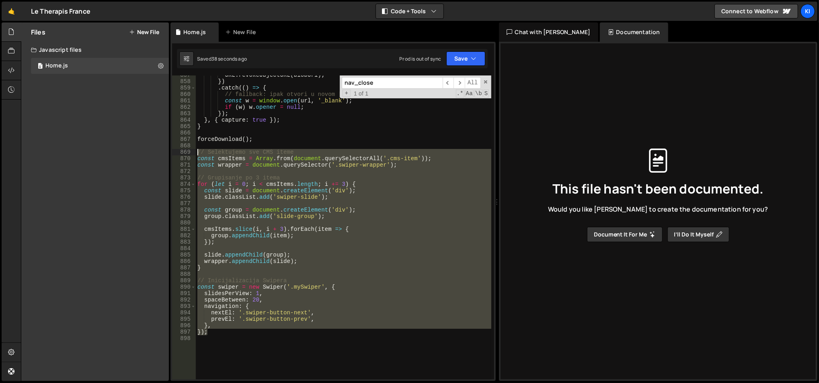
drag, startPoint x: 242, startPoint y: 334, endPoint x: 189, endPoint y: 150, distance: 191.6
click at [189, 150] on div "}, 857 858 859 860 861 862 863 864 865 866 867 868 869 870 871 872 873 874 875 …" at bounding box center [333, 228] width 322 height 304
click at [254, 265] on div "URL . revokeObjectURL ( blobUrl ) ; }) . catch (( ) => { // fallback: ipak otvo…" at bounding box center [343, 228] width 295 height 304
drag, startPoint x: 230, startPoint y: 334, endPoint x: 186, endPoint y: 152, distance: 188.2
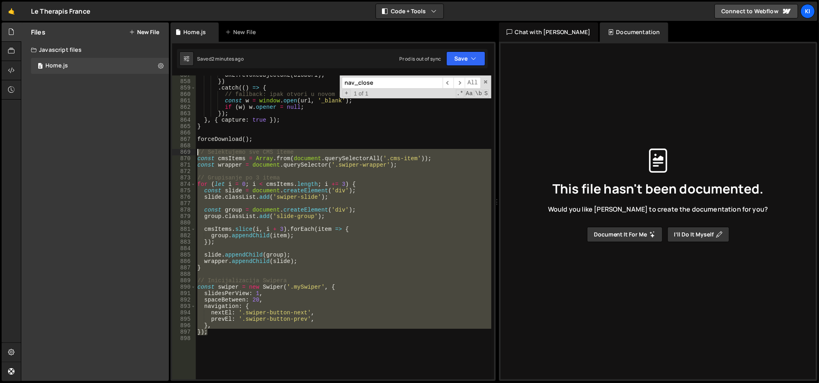
click at [186, 152] on div "} 857 858 859 860 861 862 863 864 865 866 867 868 869 870 871 872 873 874 875 8…" at bounding box center [333, 228] width 322 height 304
type textarea "// Selektujemo sve CMS iteme const cmsItems = Array.from(document.querySelector…"
paste textarea
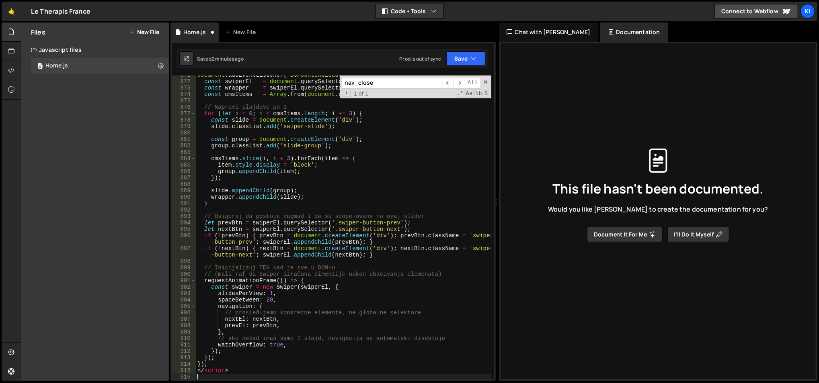
scroll to position [5644, 0]
click at [223, 369] on div "document.addEventListener('DOMContentLoaded', function () { const swiperEl = do…" at bounding box center [344, 231] width 296 height 318
type textarea "</script>"
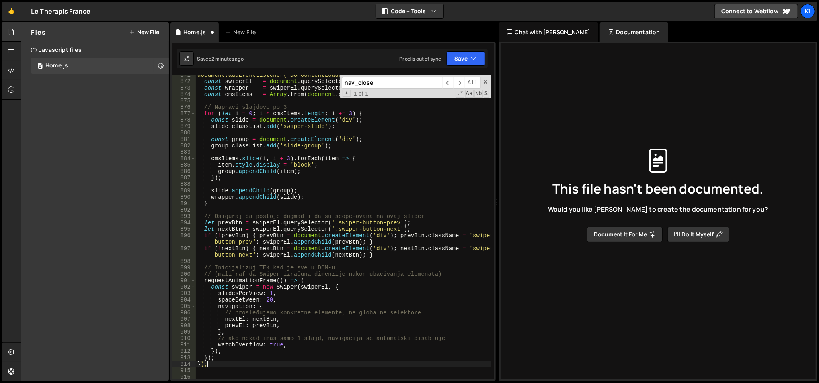
click at [207, 366] on div "document.addEventListener('DOMContentLoaded', function () { const swiperEl = do…" at bounding box center [344, 231] width 296 height 318
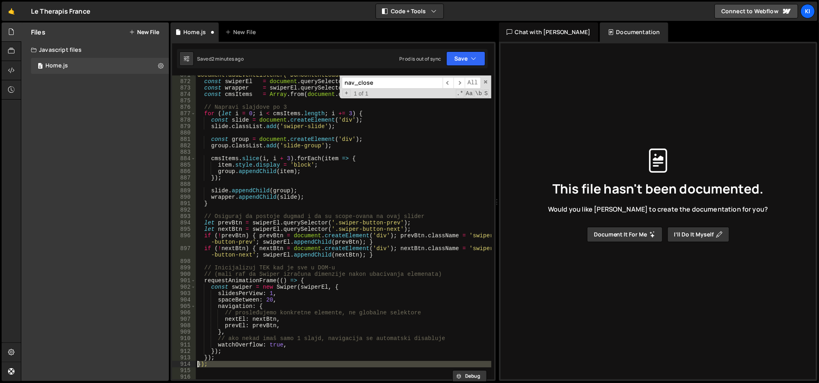
click at [207, 366] on div "document.addEventListener('DOMContentLoaded', function () { const swiperEl = do…" at bounding box center [344, 231] width 296 height 318
type textarea "});"
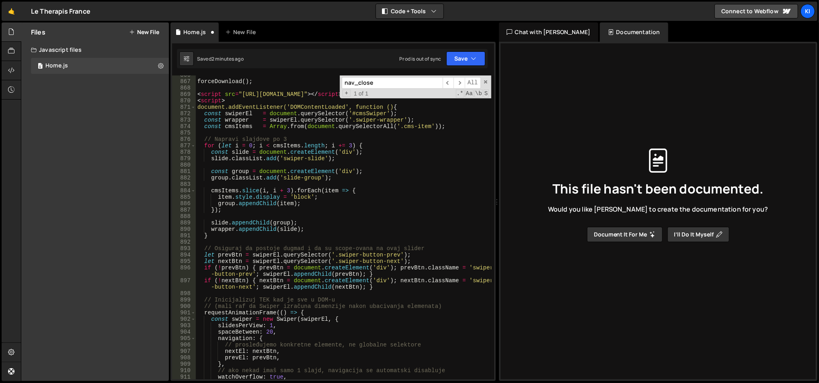
scroll to position [5515, 0]
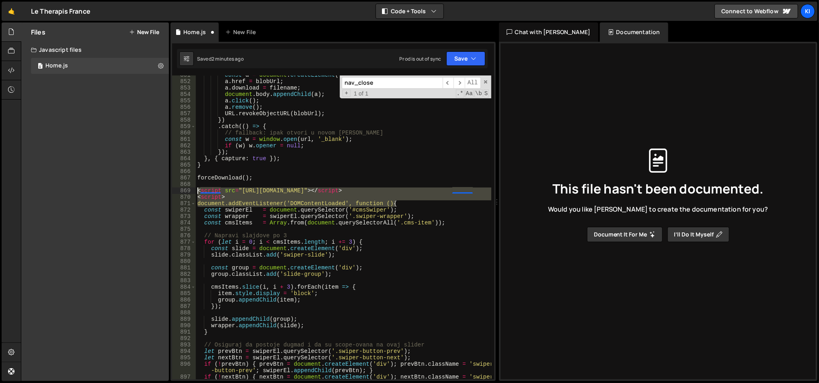
drag, startPoint x: 407, startPoint y: 202, endPoint x: 189, endPoint y: 189, distance: 218.7
click at [189, 189] on div "851 852 853 854 855 856 857 858 859 860 861 862 863 864 865 866 867 868 869 870…" at bounding box center [333, 228] width 322 height 304
type textarea "<script src="https://cdn.jsdelivr.net/npm/swiper@11/swiper-bundle.min.js"></scr…"
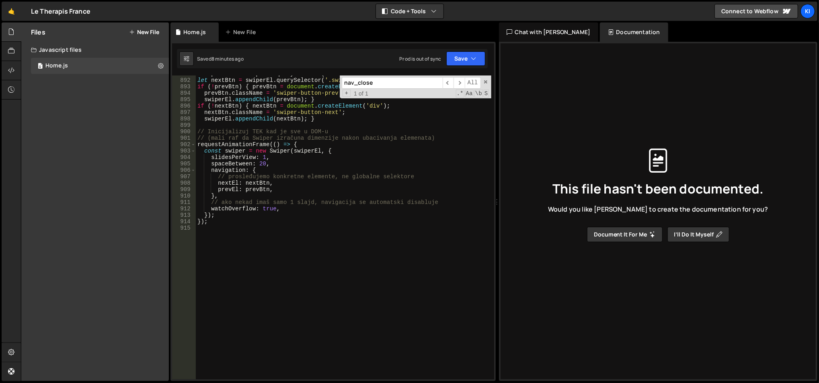
scroll to position [5709, 0]
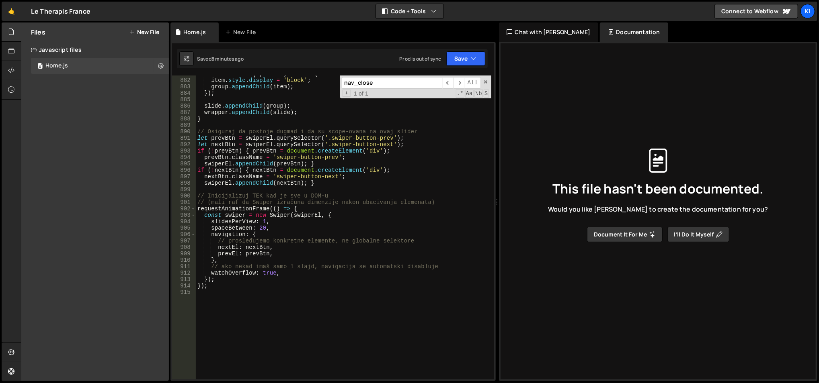
click at [303, 242] on div "cmsItems . slice ( i , i + 3 ) . forEach ( item => { item . style . display = '…" at bounding box center [344, 230] width 296 height 318
click at [303, 220] on div "cmsItems . slice ( i , i + 3 ) . forEach ( item => { item . style . display = '…" at bounding box center [344, 230] width 296 height 318
click at [361, 206] on div "cmsItems . slice ( i , i + 3 ) . forEach ( item => { item . style . display = '…" at bounding box center [344, 230] width 296 height 318
click at [376, 202] on div "cmsItems . slice ( i , i + 3 ) . forEach ( item => { item . style . display = '…" at bounding box center [344, 230] width 296 height 318
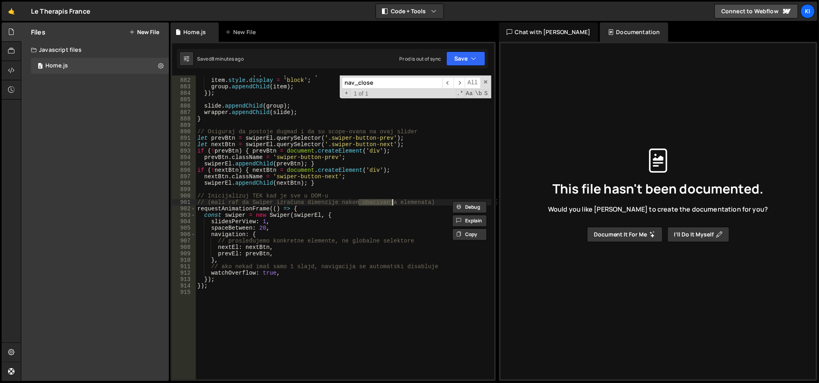
click at [376, 202] on div "cmsItems . slice ( i , i + 3 ) . forEach ( item => { item . style . display = '…" at bounding box center [344, 230] width 296 height 318
click at [377, 219] on div "cmsItems . slice ( i , i + 3 ) . forEach ( item => { item . style . display = '…" at bounding box center [344, 230] width 296 height 318
click at [484, 84] on span at bounding box center [486, 82] width 6 height 6
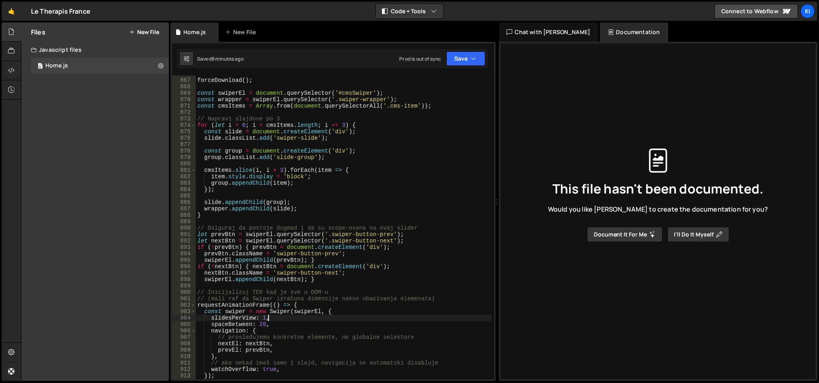
scroll to position [5677, 0]
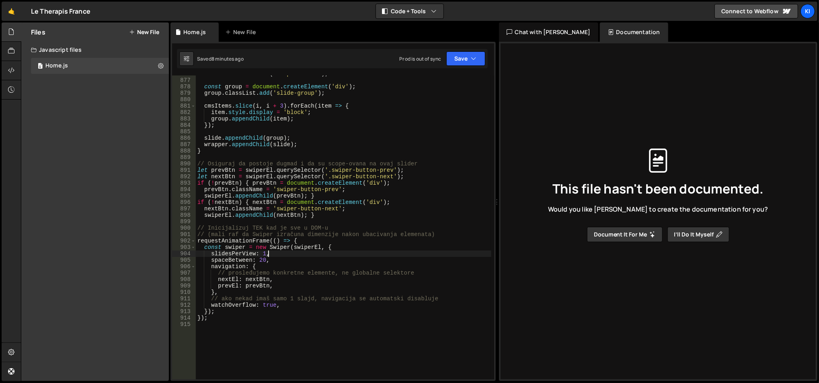
click at [434, 236] on div "slide . classList . add ( 'swiper-slide' ) ; const group = document . createEle…" at bounding box center [344, 230] width 296 height 318
click at [432, 242] on div "slide . classList . add ( 'swiper-slide' ) ; const group = document . createEle…" at bounding box center [344, 230] width 296 height 318
click at [448, 230] on div "slide . classList . add ( 'swiper-slide' ) ; const group = document . createEle…" at bounding box center [344, 230] width 296 height 318
click at [459, 230] on div "slide . classList . add ( 'swiper-slide' ) ; const group = document . createEle…" at bounding box center [344, 230] width 296 height 318
click at [462, 232] on div "slide . classList . add ( 'swiper-slide' ) ; const group = document . createEle…" at bounding box center [344, 230] width 296 height 318
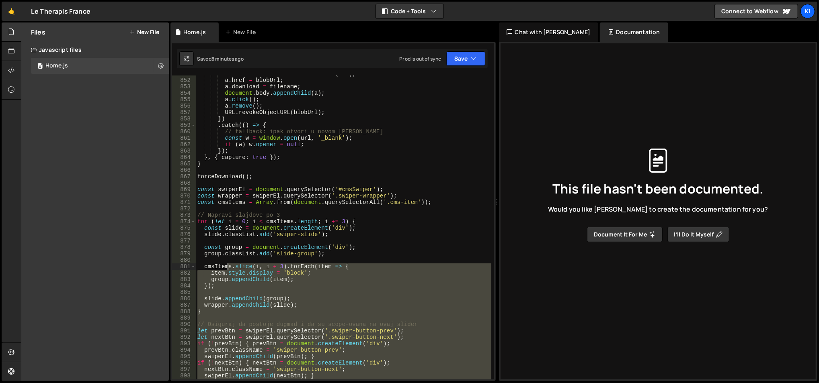
scroll to position [5517, 0]
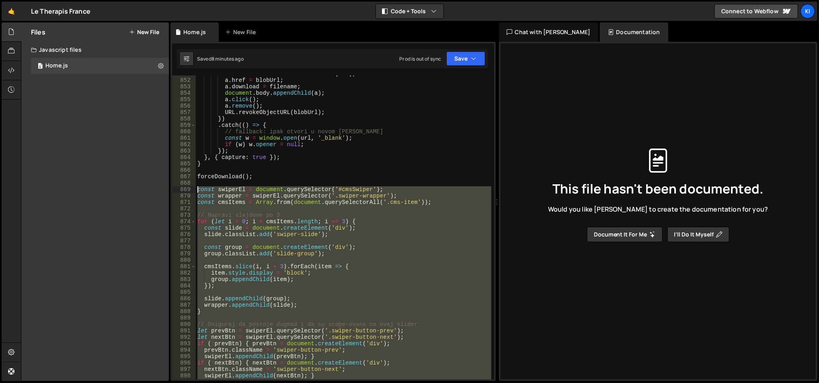
drag, startPoint x: 251, startPoint y: 324, endPoint x: 233, endPoint y: 215, distance: 110.0
click at [196, 190] on div "const a = document . createElement ( 'a' ) ; a . href = blobUrl ; a . download …" at bounding box center [344, 230] width 296 height 318
type textarea "const swiperEl = document.querySelector('#cmsSwiper'); const wrapper = swiperEl…"
paste textarea
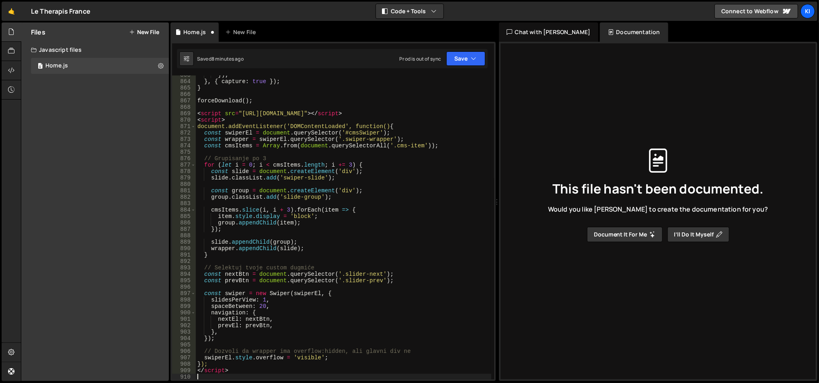
scroll to position [5592, 0]
click at [218, 367] on div "}) ; } , { capture : true }) ; } forceDownload ( ) ; < script src = "https://cd…" at bounding box center [344, 231] width 296 height 318
click at [220, 369] on div "}) ; } , { capture : true }) ; } forceDownload ( ) ; < script src = "https://cd…" at bounding box center [344, 231] width 296 height 318
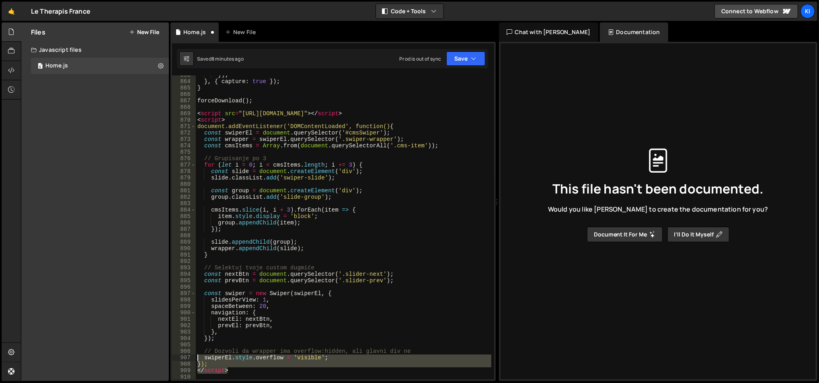
drag, startPoint x: 244, startPoint y: 368, endPoint x: 190, endPoint y: 360, distance: 54.9
click at [190, 360] on div "</script> 863 864 865 866 867 868 869 870 871 872 873 874 875 876 877 878 879 8…" at bounding box center [333, 228] width 322 height 304
click at [238, 370] on div "}) ; } , { capture : true }) ; } forceDownload ( ) ; < script src = "https://cd…" at bounding box center [343, 228] width 295 height 304
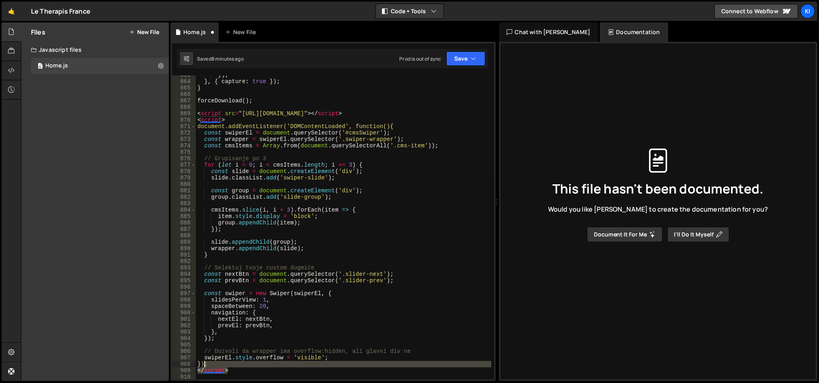
drag, startPoint x: 209, startPoint y: 368, endPoint x: 191, endPoint y: 363, distance: 18.7
click at [191, 363] on div "</script> 863 864 865 866 867 868 869 870 871 872 873 874 875 876 877 878 879 8…" at bounding box center [333, 228] width 322 height 304
type textarea "}); </script>"
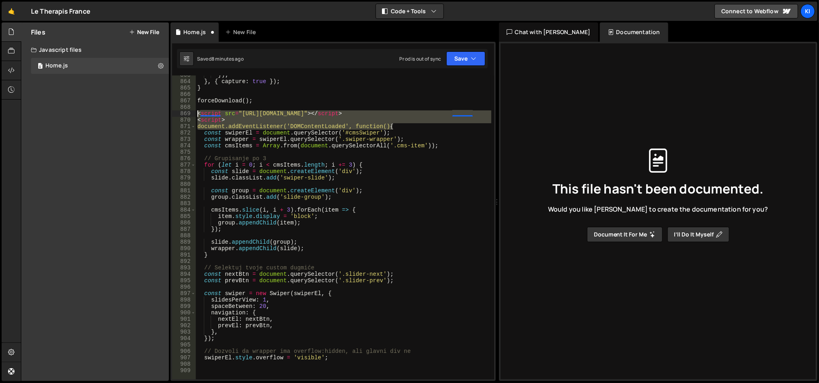
drag, startPoint x: 281, startPoint y: 119, endPoint x: 180, endPoint y: 117, distance: 100.5
click at [180, 117] on div "863 864 865 866 867 868 869 870 871 872 873 874 875 876 877 878 879 880 881 882…" at bounding box center [333, 228] width 322 height 304
type textarea "<script src="https://cdn.jsdelivr.net/npm/swiper@11/swiper-bundle.min.js"></scr…"
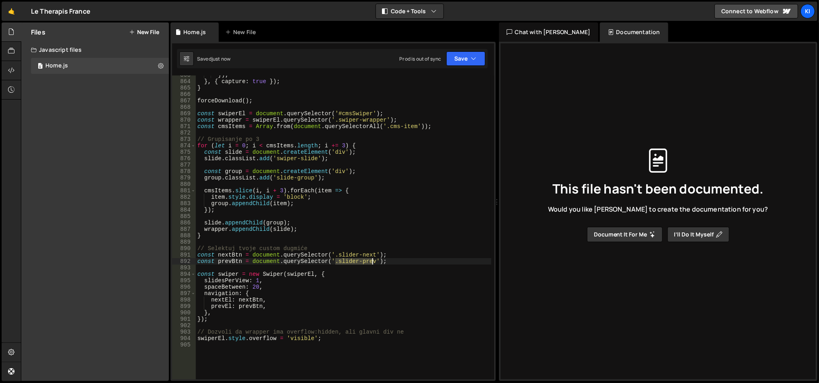
drag, startPoint x: 337, startPoint y: 262, endPoint x: 373, endPoint y: 259, distance: 36.3
click at [373, 259] on div "}) ; } , { capture : true }) ; } forceDownload ( ) ; const swiperEl = document …" at bounding box center [344, 231] width 296 height 318
paste textarea "wiper-buttons"
drag, startPoint x: 334, startPoint y: 256, endPoint x: 372, endPoint y: 257, distance: 37.8
click at [372, 257] on div "}) ; } , { capture : true }) ; } forceDownload ( ) ; const swiperEl = document …" at bounding box center [344, 231] width 296 height 318
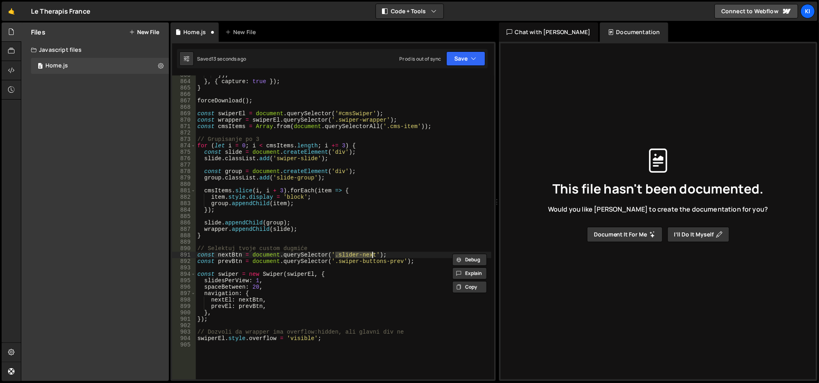
paste textarea "wiper-buttons"
click at [362, 229] on div "}) ; } , { capture : true }) ; } forceDownload ( ) ; const swiperEl = document …" at bounding box center [344, 231] width 296 height 318
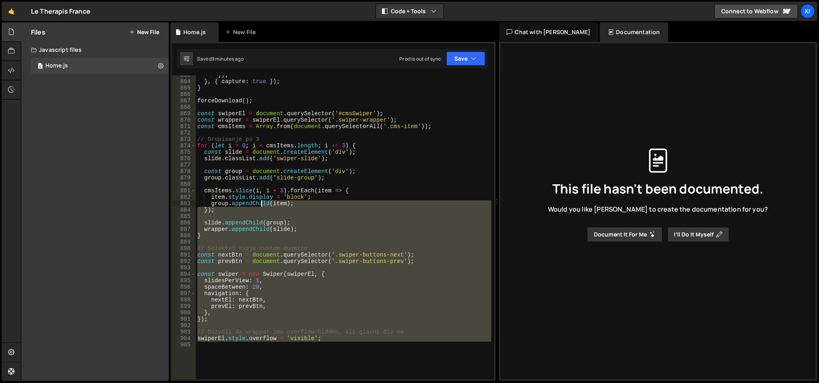
scroll to position [5560, 0]
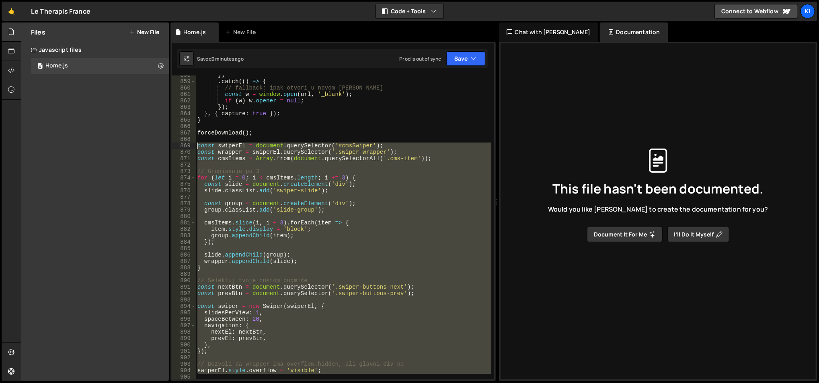
drag, startPoint x: 364, startPoint y: 256, endPoint x: 189, endPoint y: 148, distance: 205.5
click at [189, 148] on div "wrapper.appendChild(slide); 858 859 860 861 862 863 864 865 866 867 868 869 870…" at bounding box center [333, 228] width 322 height 304
paste textarea "</script>"
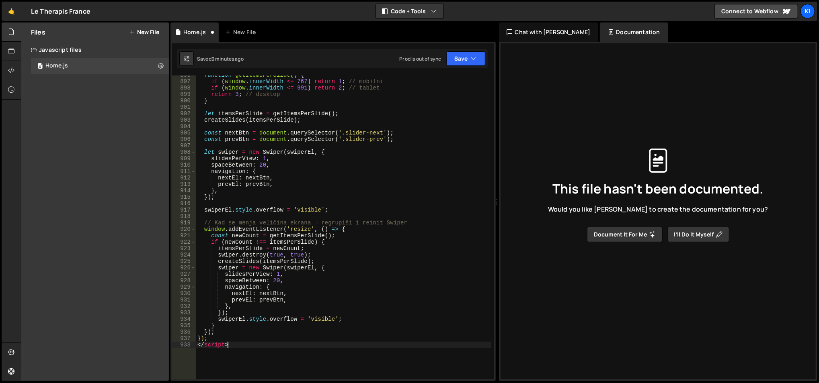
scroll to position [5805, 0]
drag, startPoint x: 241, startPoint y: 351, endPoint x: 192, endPoint y: 337, distance: 51.0
click at [192, 337] on div "</script> 896 897 898 899 900 901 902 903 904 905 906 907 908 909 910 911 912 9…" at bounding box center [333, 228] width 322 height 304
type textarea "}); </script>"
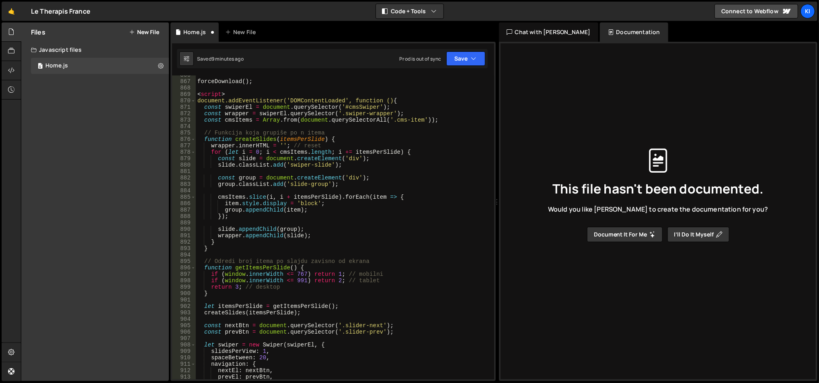
scroll to position [5547, 0]
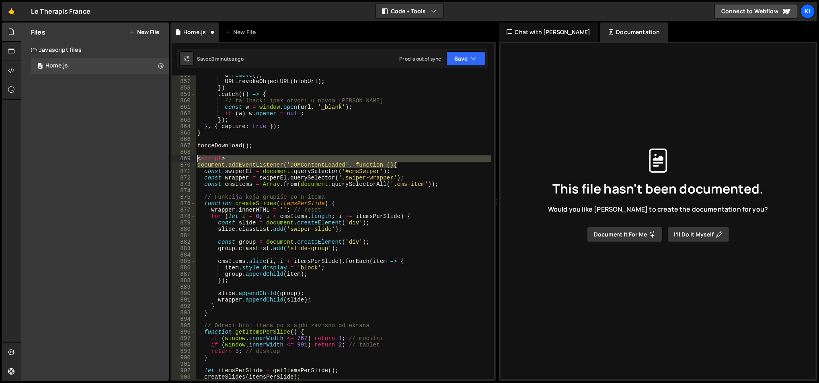
drag, startPoint x: 319, startPoint y: 164, endPoint x: 192, endPoint y: 158, distance: 127.2
click at [192, 158] on div "856 857 858 859 860 861 862 863 864 865 866 867 868 869 870 871 872 873 874 875…" at bounding box center [333, 228] width 322 height 304
type textarea "<script> document.addEventListener('DOMContentLoaded', function () {"
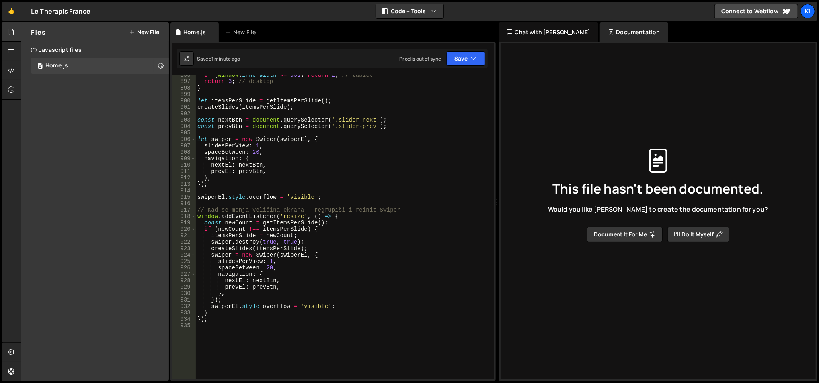
scroll to position [5805, 0]
drag, startPoint x: 334, startPoint y: 127, endPoint x: 371, endPoint y: 127, distance: 37.0
click at [371, 127] on div "if ( window . innerWidth <= 991 ) return 2 ; // tablet return 3 ; // desktop } …" at bounding box center [344, 231] width 296 height 318
paste textarea "wiper-buttons"
drag, startPoint x: 341, startPoint y: 119, endPoint x: 372, endPoint y: 120, distance: 31.4
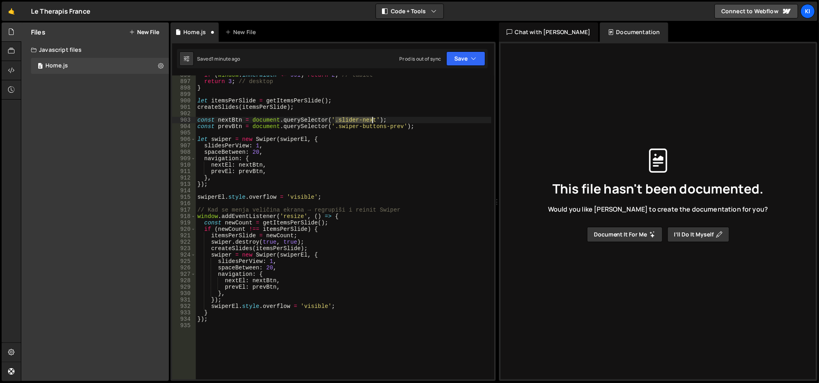
click at [372, 120] on div "if ( window . innerWidth <= 991 ) return 2 ; // tablet return 3 ; // desktop } …" at bounding box center [344, 231] width 296 height 318
paste textarea "wiper-buttons-prev"
click at [396, 119] on div "if ( window . innerWidth <= 991 ) return 2 ; // tablet return 3 ; // desktop } …" at bounding box center [344, 231] width 296 height 318
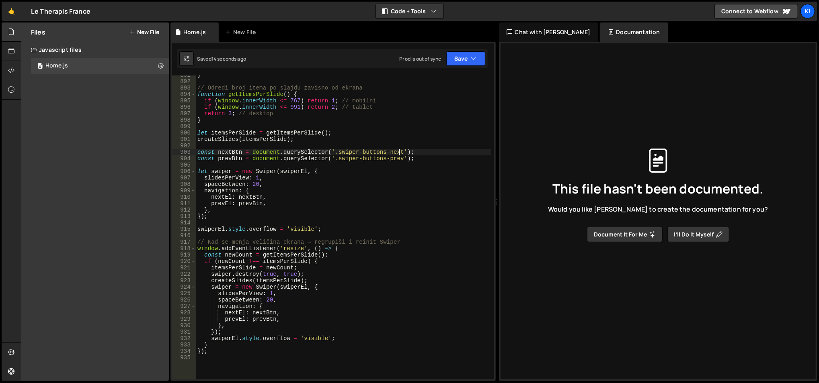
scroll to position [5772, 0]
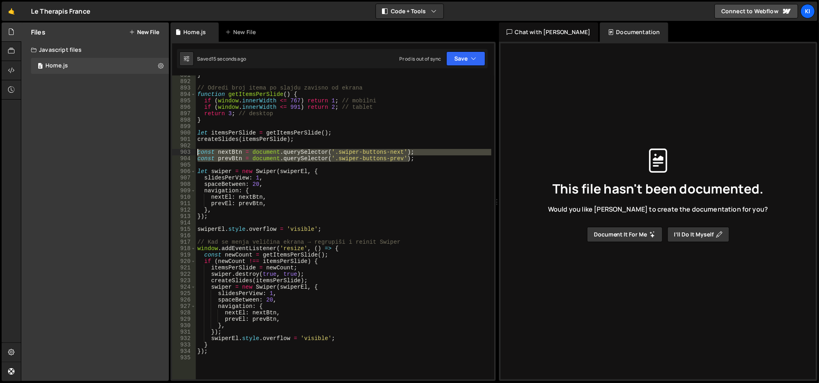
drag, startPoint x: 406, startPoint y: 158, endPoint x: 173, endPoint y: 150, distance: 232.9
click at [173, 150] on div "const nextBtn = document.querySelector('.swiper-buttons-next'); 891 892 893 894…" at bounding box center [333, 228] width 322 height 304
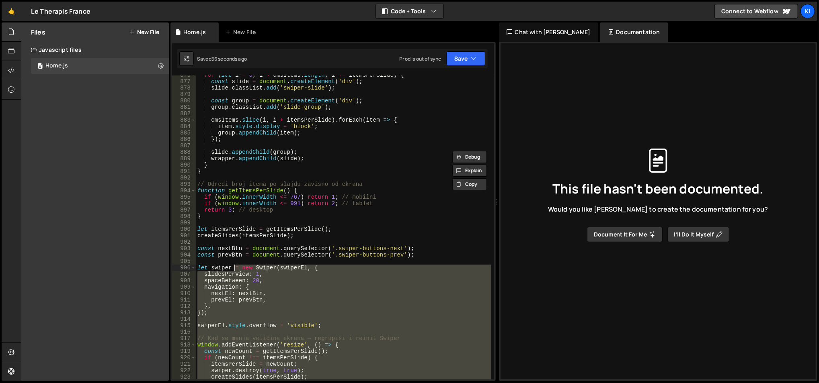
scroll to position [5547, 0]
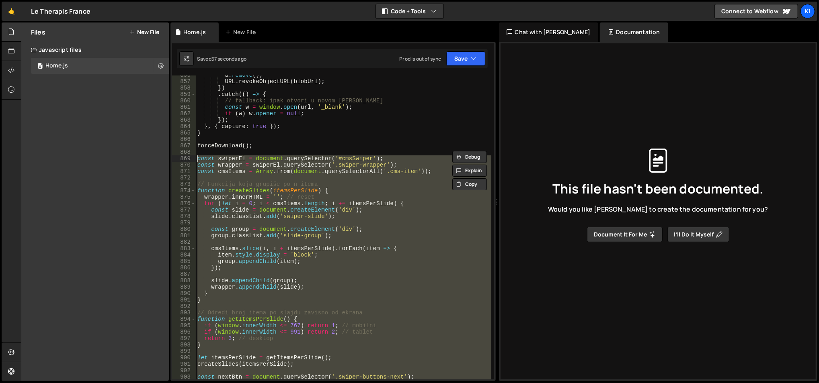
drag, startPoint x: 233, startPoint y: 355, endPoint x: 195, endPoint y: 158, distance: 201.4
click at [195, 158] on div "const nextBtn = document.querySelector('.swiper-buttons-next'); const prevBtn =…" at bounding box center [333, 228] width 322 height 304
paste textarea "</script>"
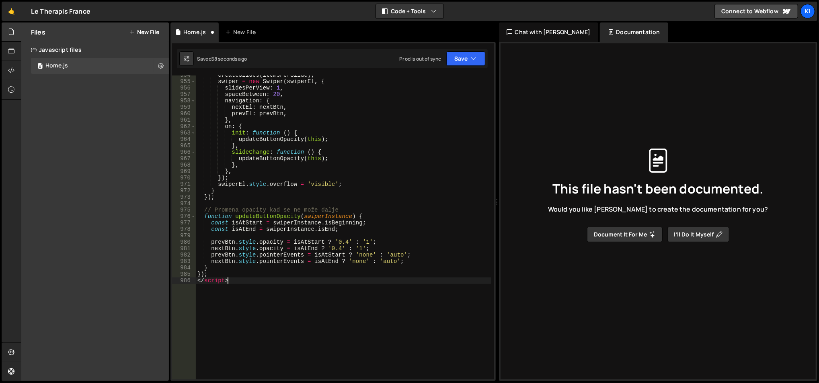
scroll to position [6237, 0]
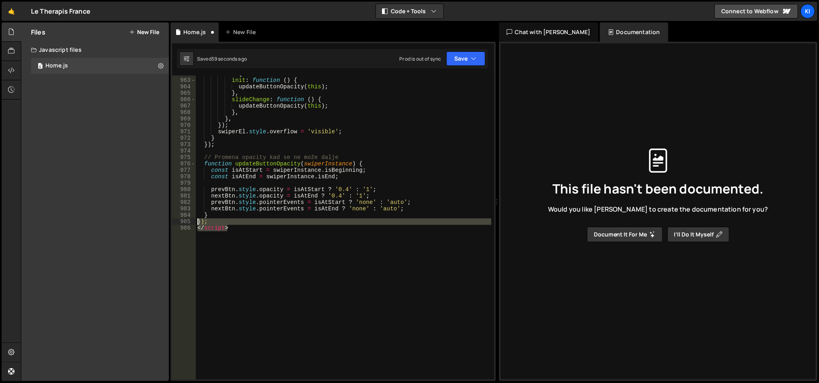
drag, startPoint x: 248, startPoint y: 236, endPoint x: 185, endPoint y: 222, distance: 63.8
click at [185, 222] on div "</script> 962 963 964 965 966 967 968 969 970 971 972 973 974 975 976 977 978 9…" at bounding box center [333, 228] width 322 height 304
type textarea "}); </script>"
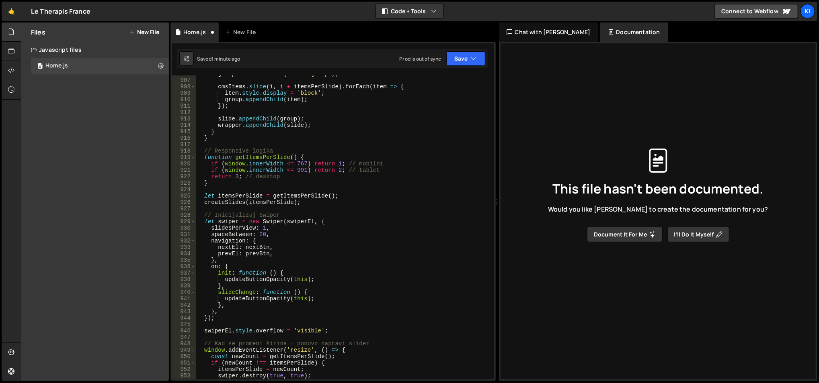
scroll to position [5684, 0]
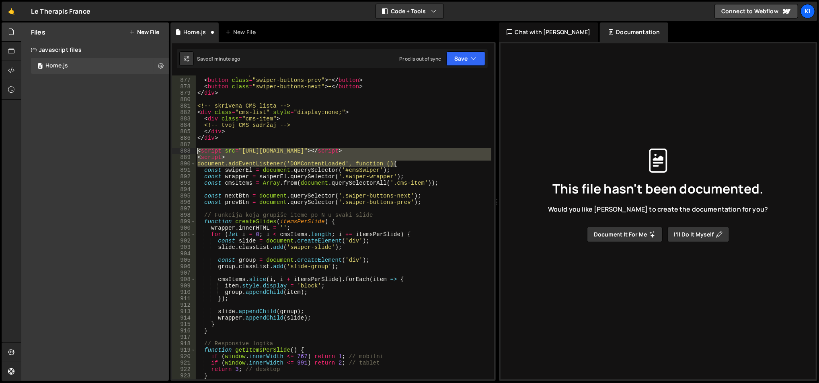
drag, startPoint x: 407, startPoint y: 162, endPoint x: 182, endPoint y: 151, distance: 224.9
click at [182, 151] on div "876 877 878 879 880 881 882 883 884 885 886 887 888 889 890 891 892 893 894 895…" at bounding box center [333, 228] width 322 height 304
type textarea "<script src="https://cdn.jsdelivr.net/npm/swiper@11/swiper-bundle.min.js"></scr…"
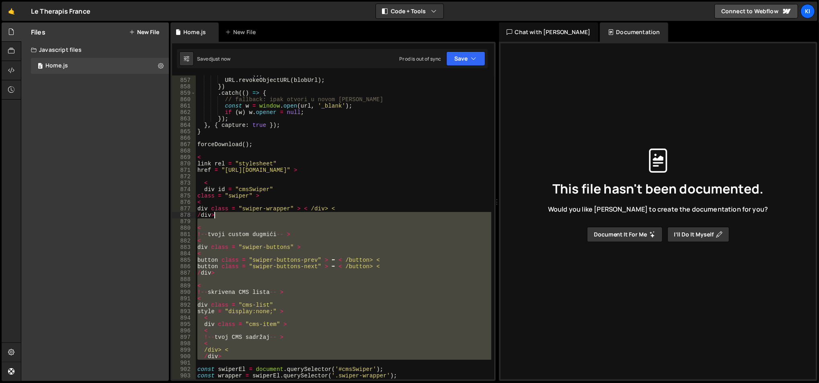
scroll to position [5517, 0]
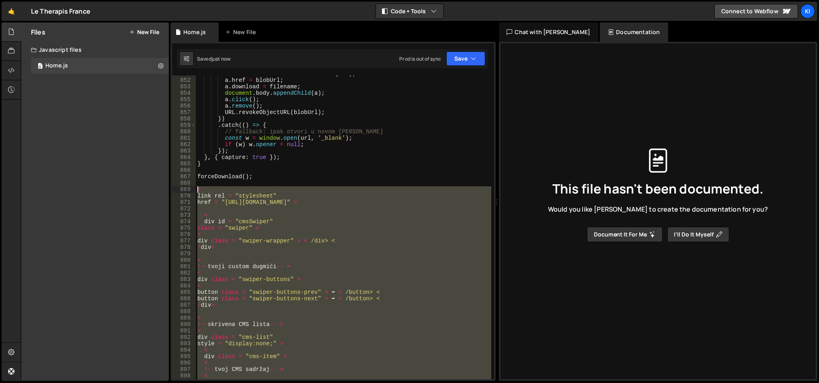
drag, startPoint x: 242, startPoint y: 232, endPoint x: 301, endPoint y: 209, distance: 63.9
click at [197, 191] on div "const a = document . createElement ( 'a' ) ; a . href = blobUrl ; a . download …" at bounding box center [344, 230] width 296 height 318
type textarea "< link rel = "stylesheet""
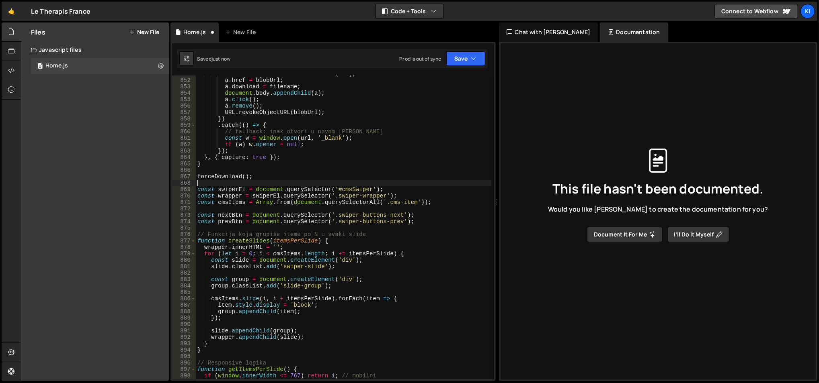
scroll to position [6082, 0]
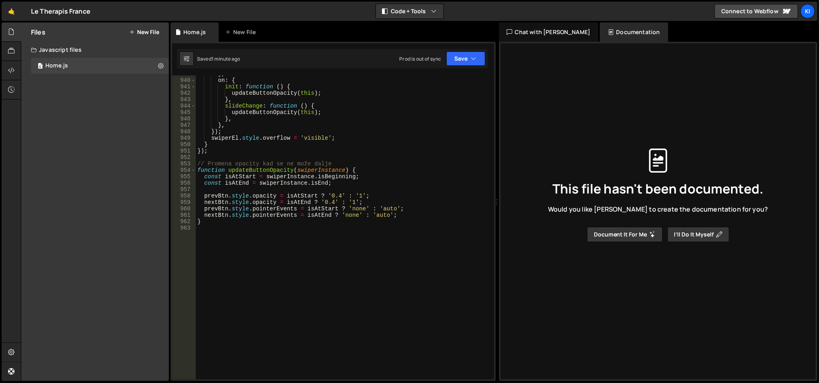
click at [289, 231] on div "} , on : { init : function ( ) { updateButtonOpacity ( this ) ; } , slideChange…" at bounding box center [344, 230] width 296 height 318
paste textarea "wireGsapAnimations(swiper);"
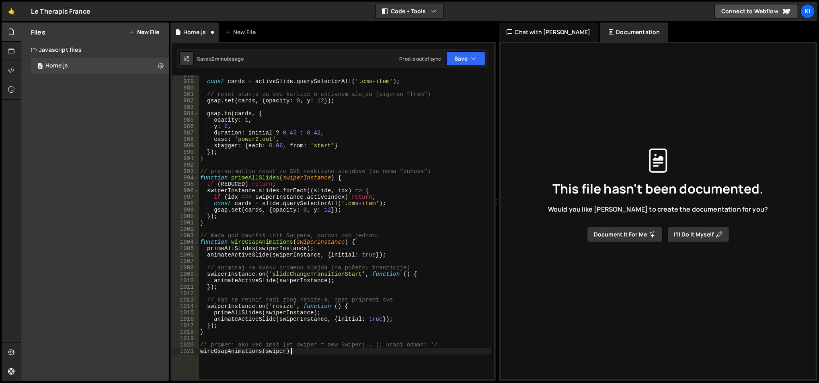
scroll to position [6377, 0]
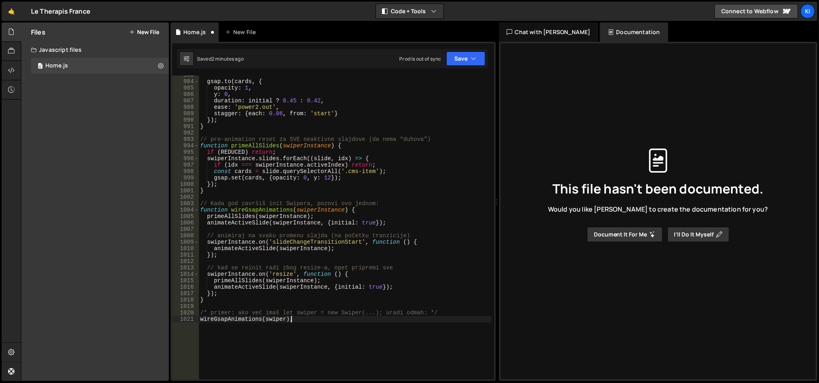
type textarea "wireGsapAnimations(swiper);"
click at [470, 53] on button "Save" at bounding box center [465, 58] width 39 height 14
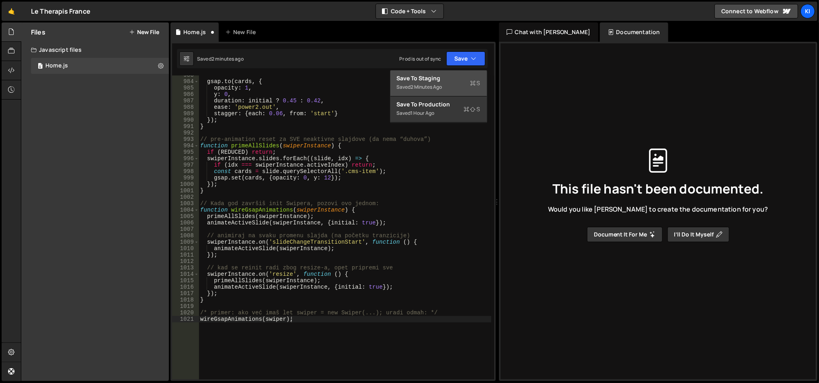
click at [455, 72] on button "Save to Staging S Saved 2 minutes ago" at bounding box center [438, 83] width 96 height 26
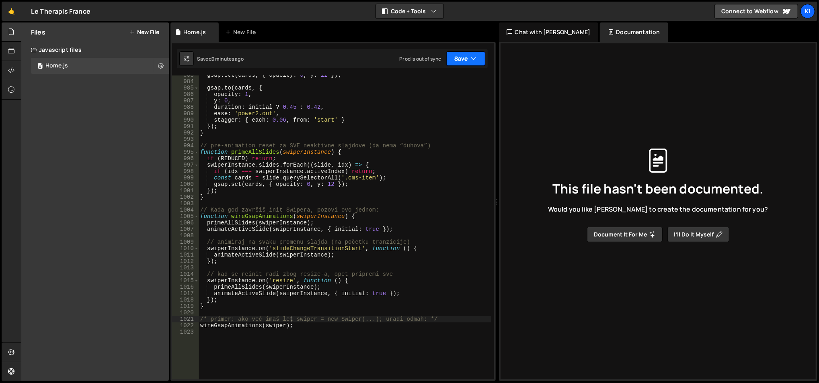
click at [476, 62] on icon "button" at bounding box center [474, 59] width 6 height 8
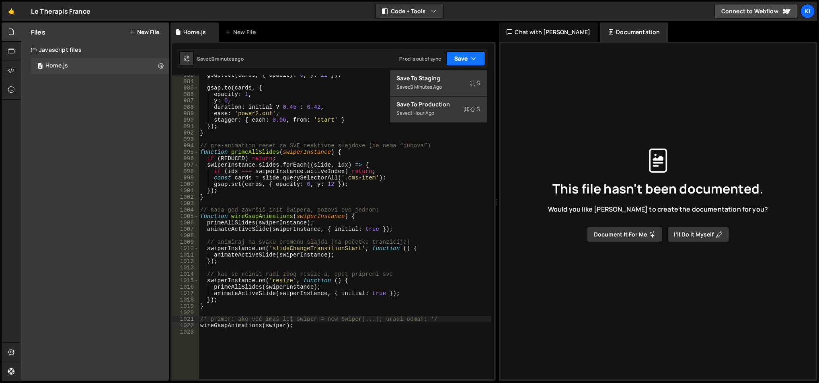
click at [476, 62] on icon "button" at bounding box center [474, 59] width 6 height 8
